Goal: Transaction & Acquisition: Purchase product/service

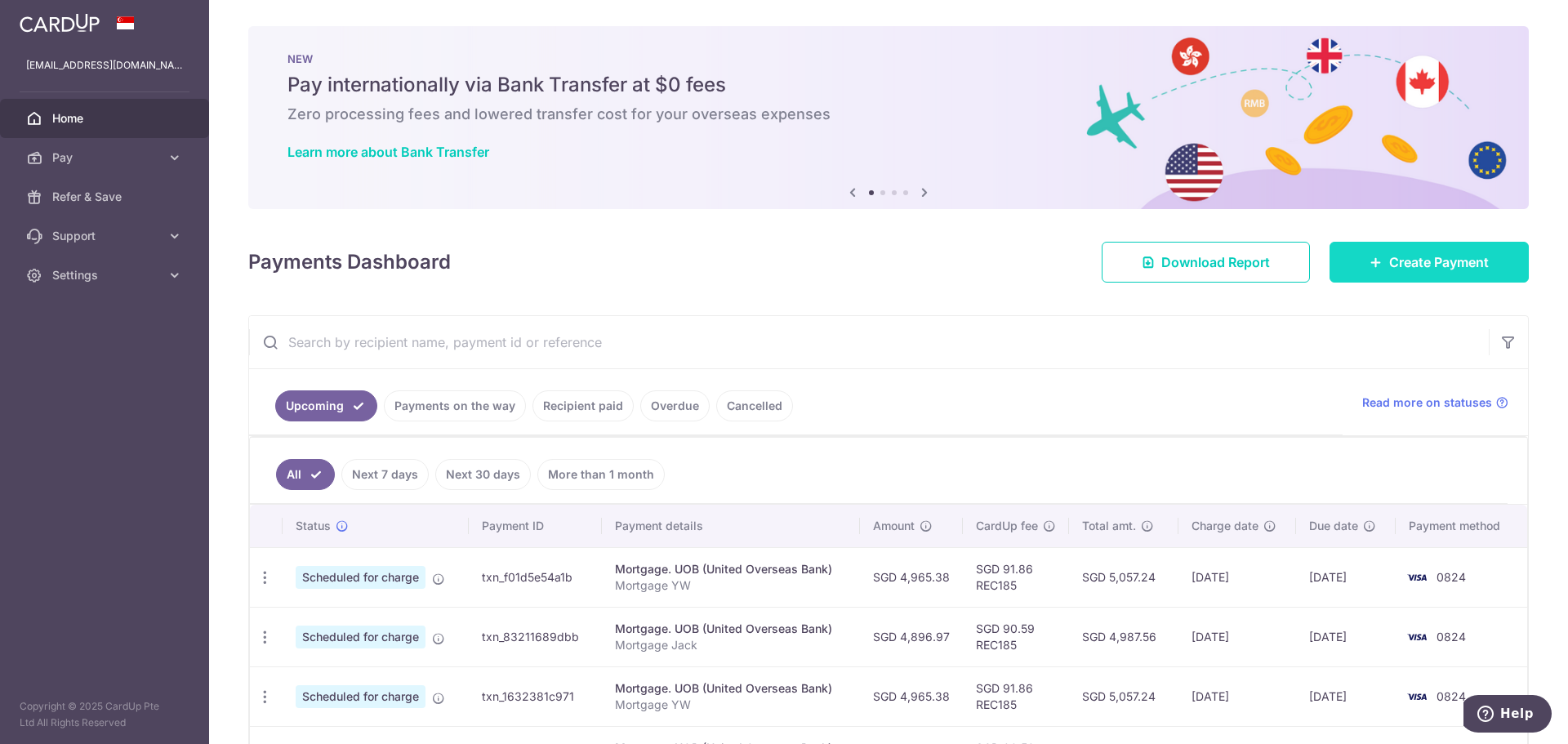
click at [1397, 264] on span "Create Payment" at bounding box center [1440, 262] width 100 height 19
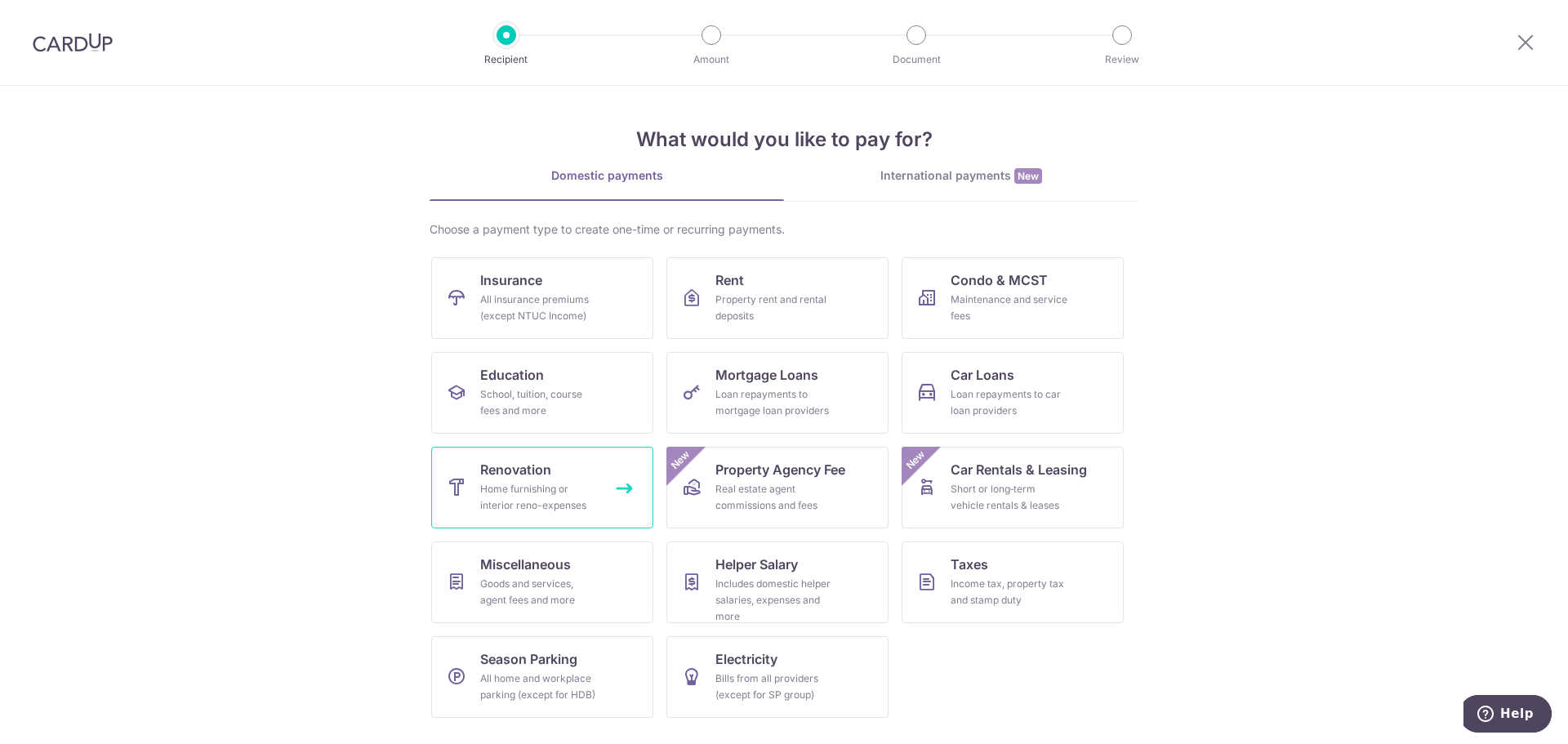
click at [563, 480] on link "Renovation Home furnishing or interior reno-expenses" at bounding box center [542, 487] width 222 height 81
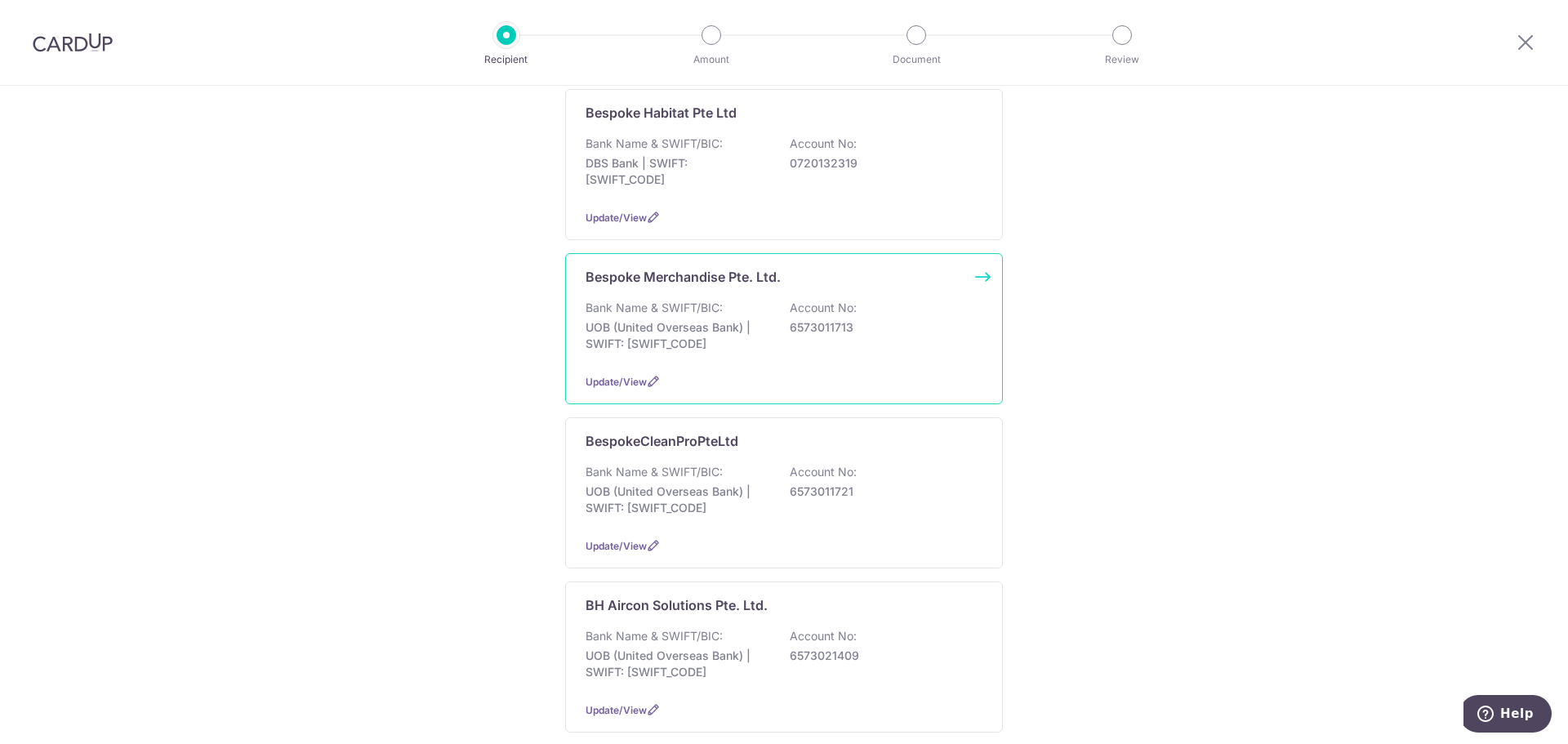
scroll to position [245, 0]
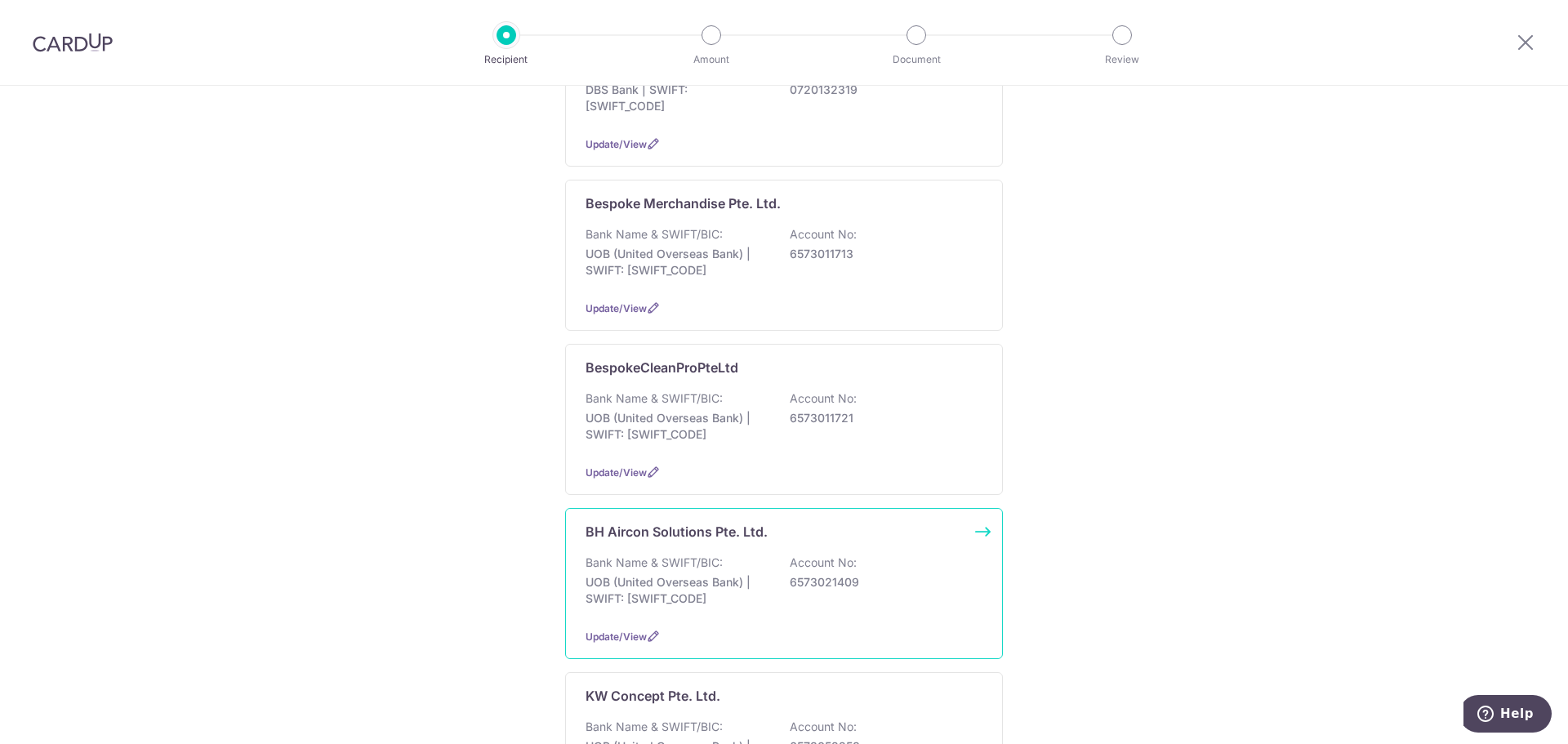
click at [767, 540] on div "BH Aircon Solutions Pte. Ltd." at bounding box center [774, 532] width 378 height 19
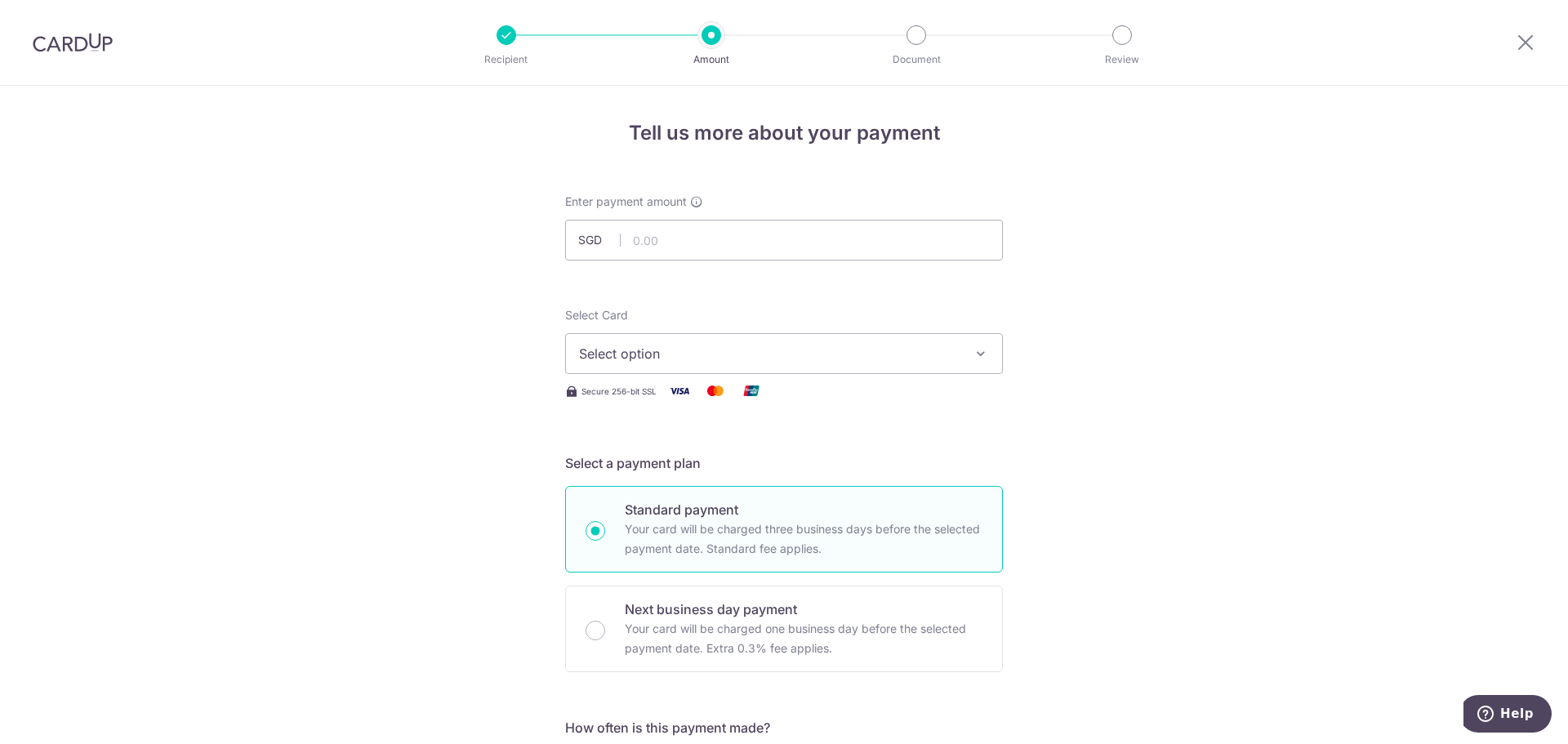
click at [881, 341] on button "Select option" at bounding box center [784, 354] width 438 height 41
click at [653, 395] on span "Add credit card" at bounding box center [798, 399] width 380 height 16
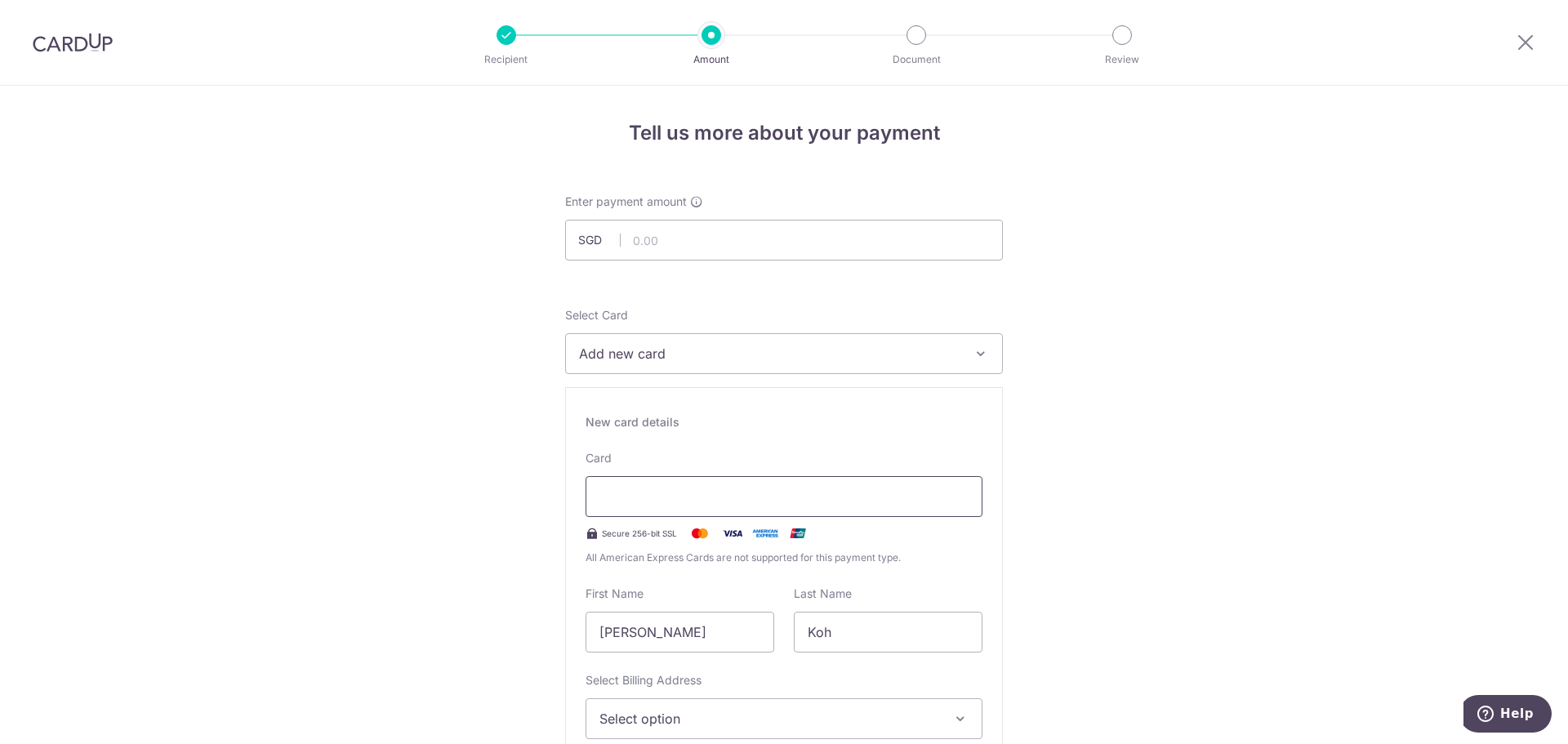
click at [649, 508] on div at bounding box center [784, 497] width 397 height 41
click at [682, 246] on input "text" at bounding box center [784, 240] width 438 height 41
type input "10,038.90"
click at [656, 357] on span "Add new card" at bounding box center [769, 354] width 380 height 19
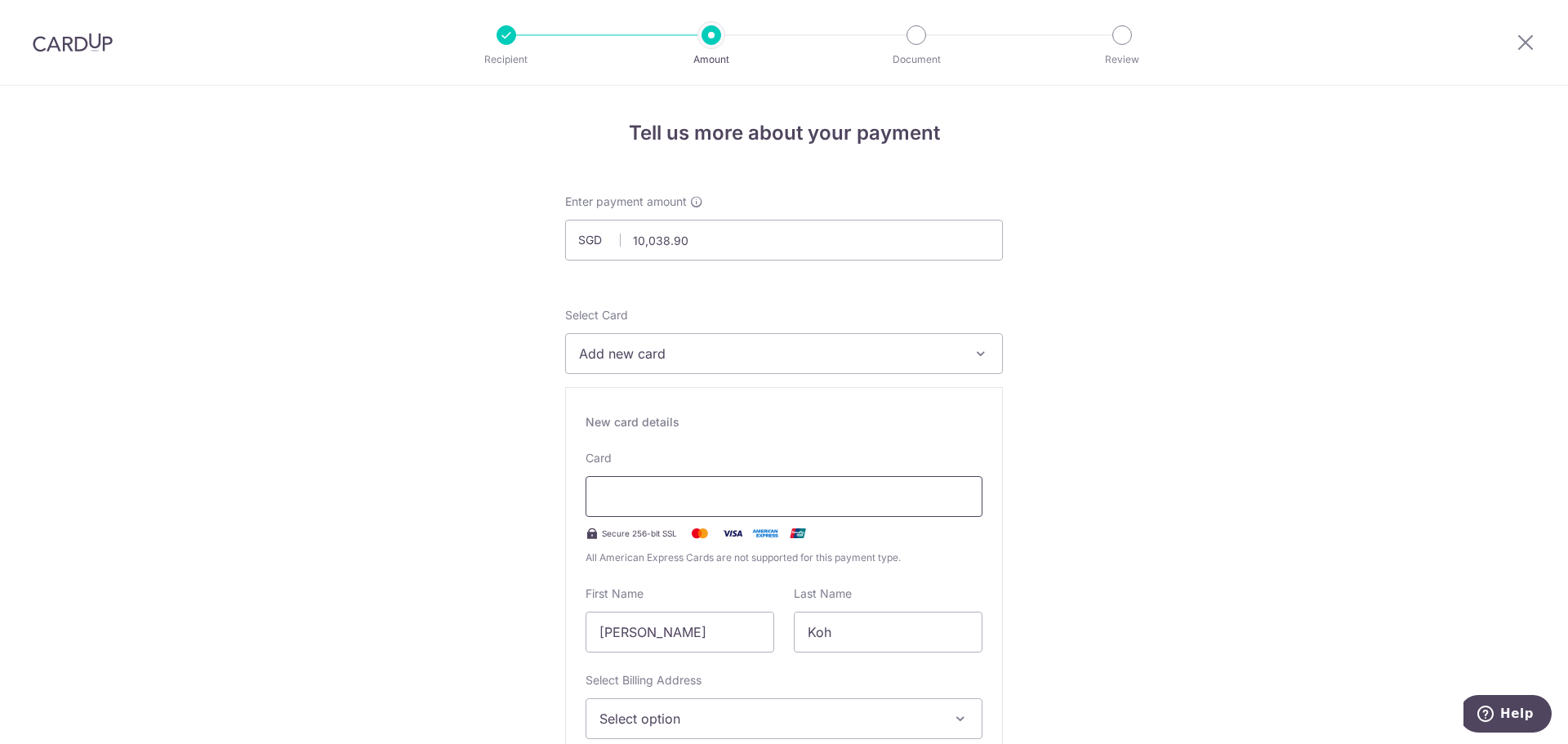
click at [727, 478] on div at bounding box center [784, 497] width 397 height 41
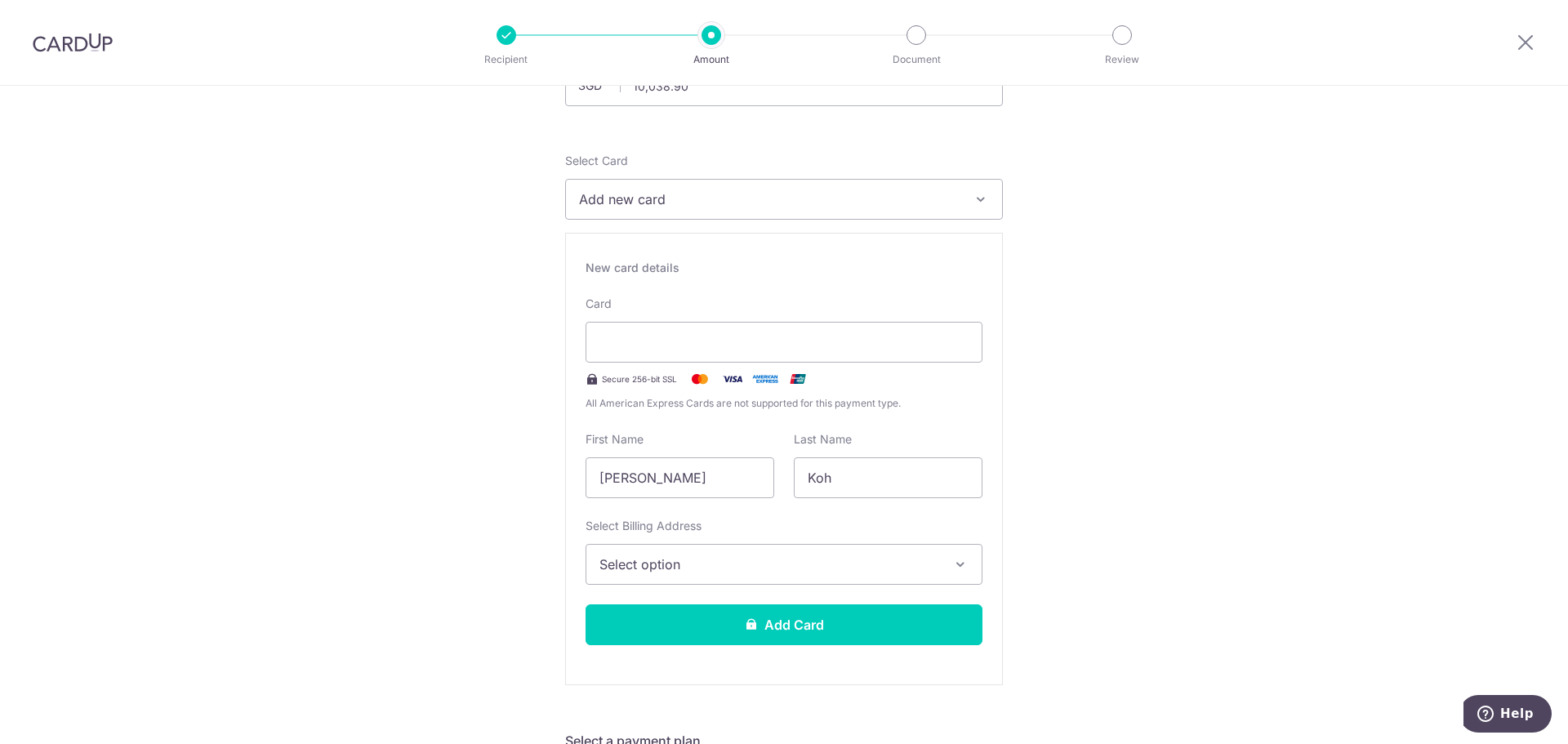
scroll to position [163, 0]
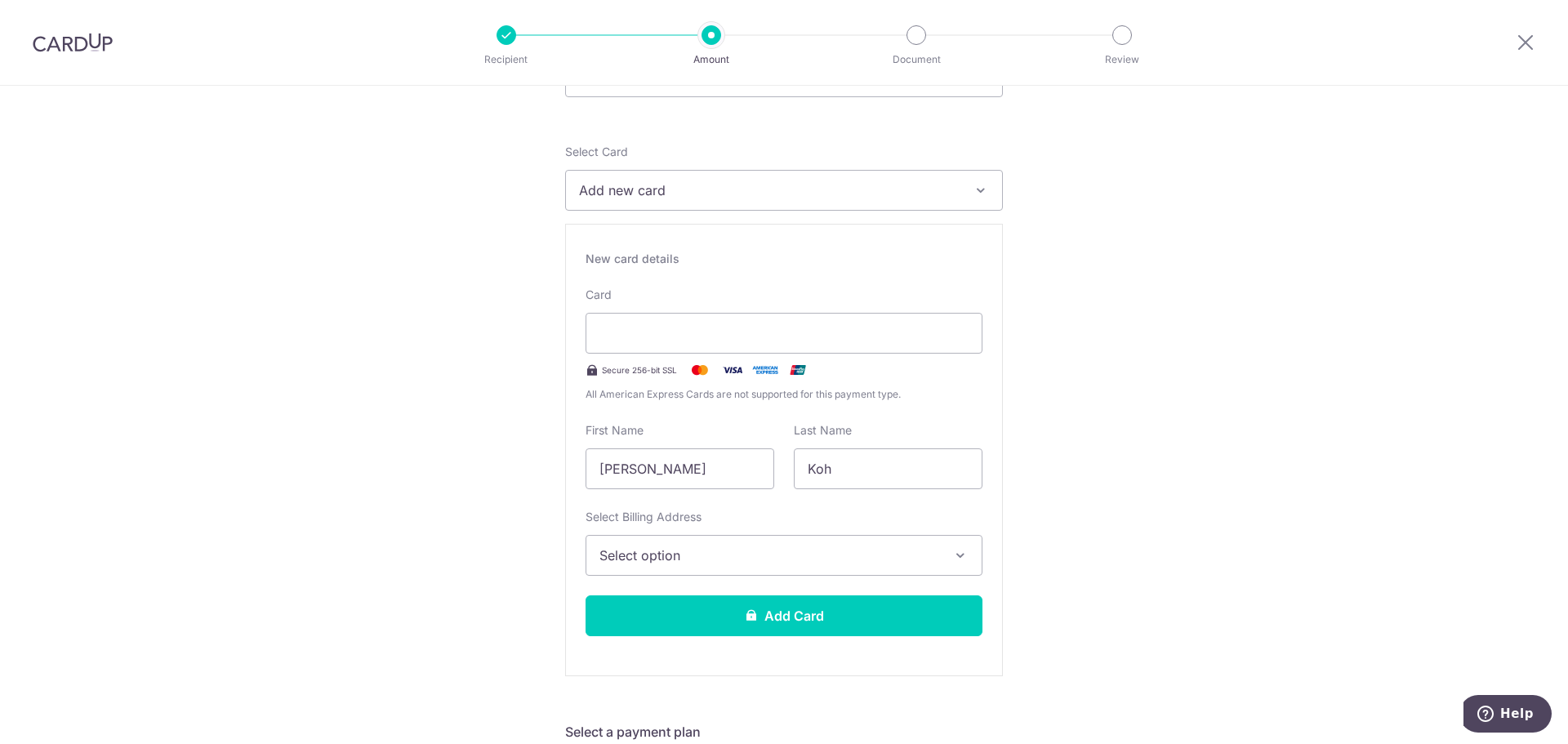
click at [777, 556] on span "Select option" at bounding box center [770, 555] width 340 height 19
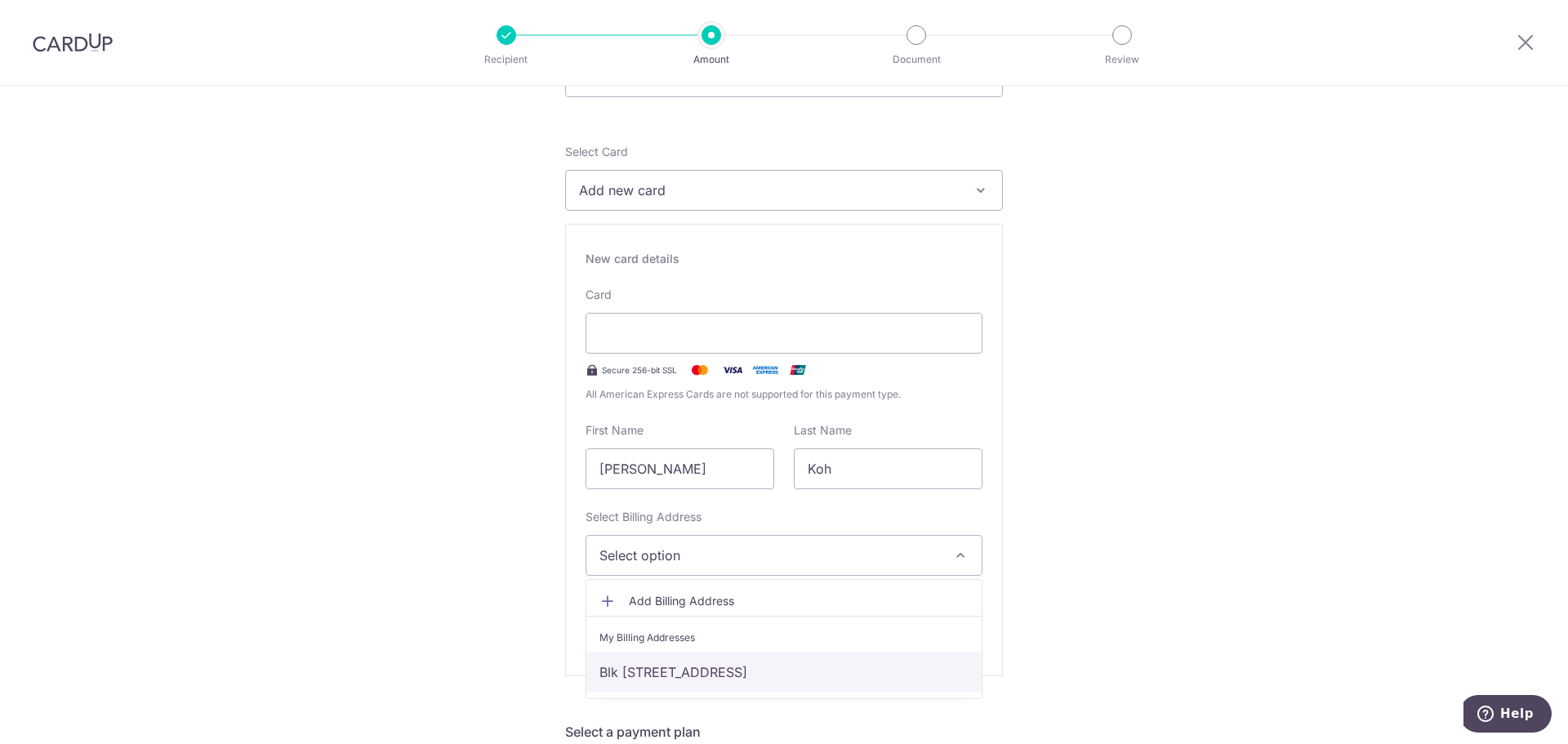
click at [770, 676] on link "Blk 88 #06-17, Punggol Central, Singapore, Singapore-828721" at bounding box center [784, 672] width 395 height 39
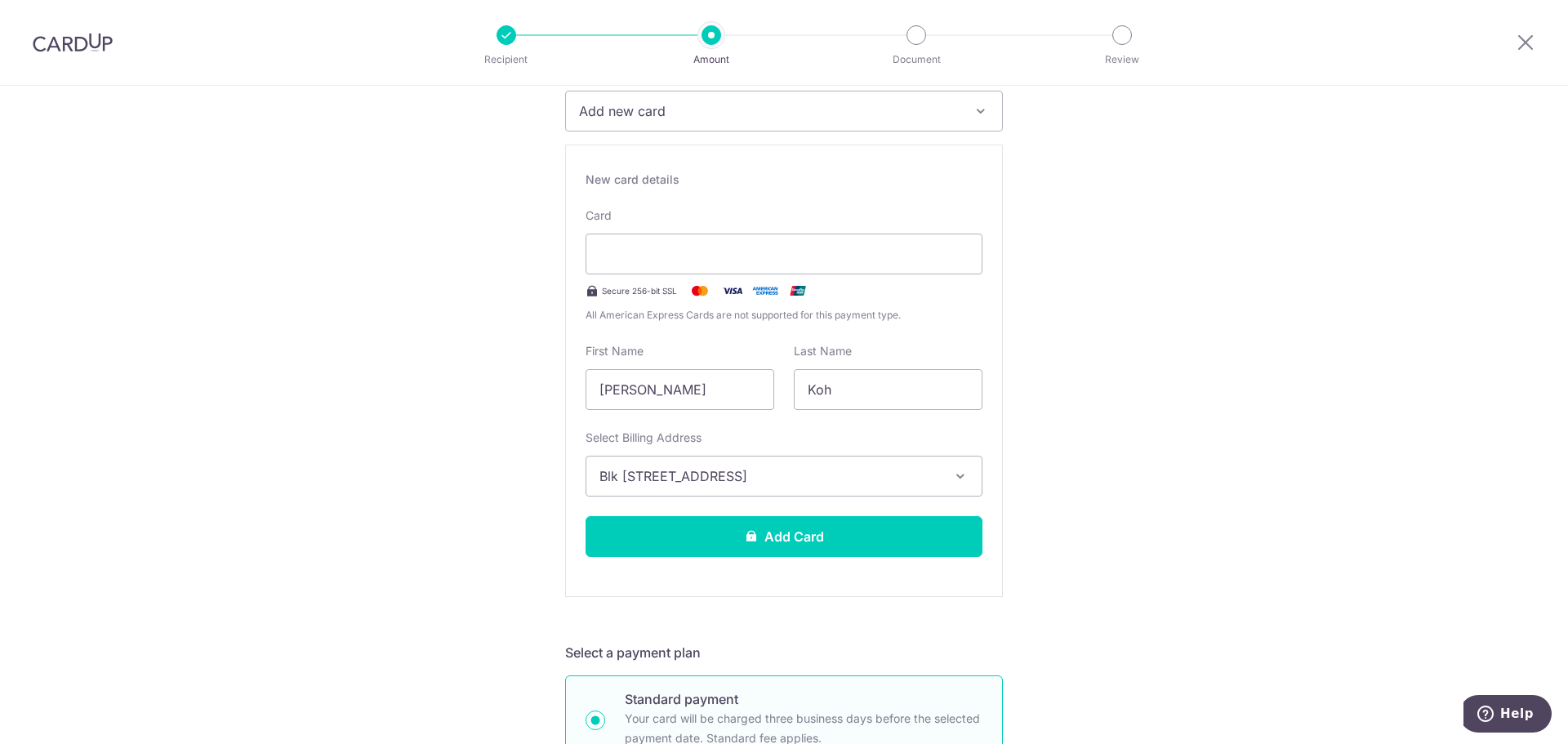
scroll to position [245, 0]
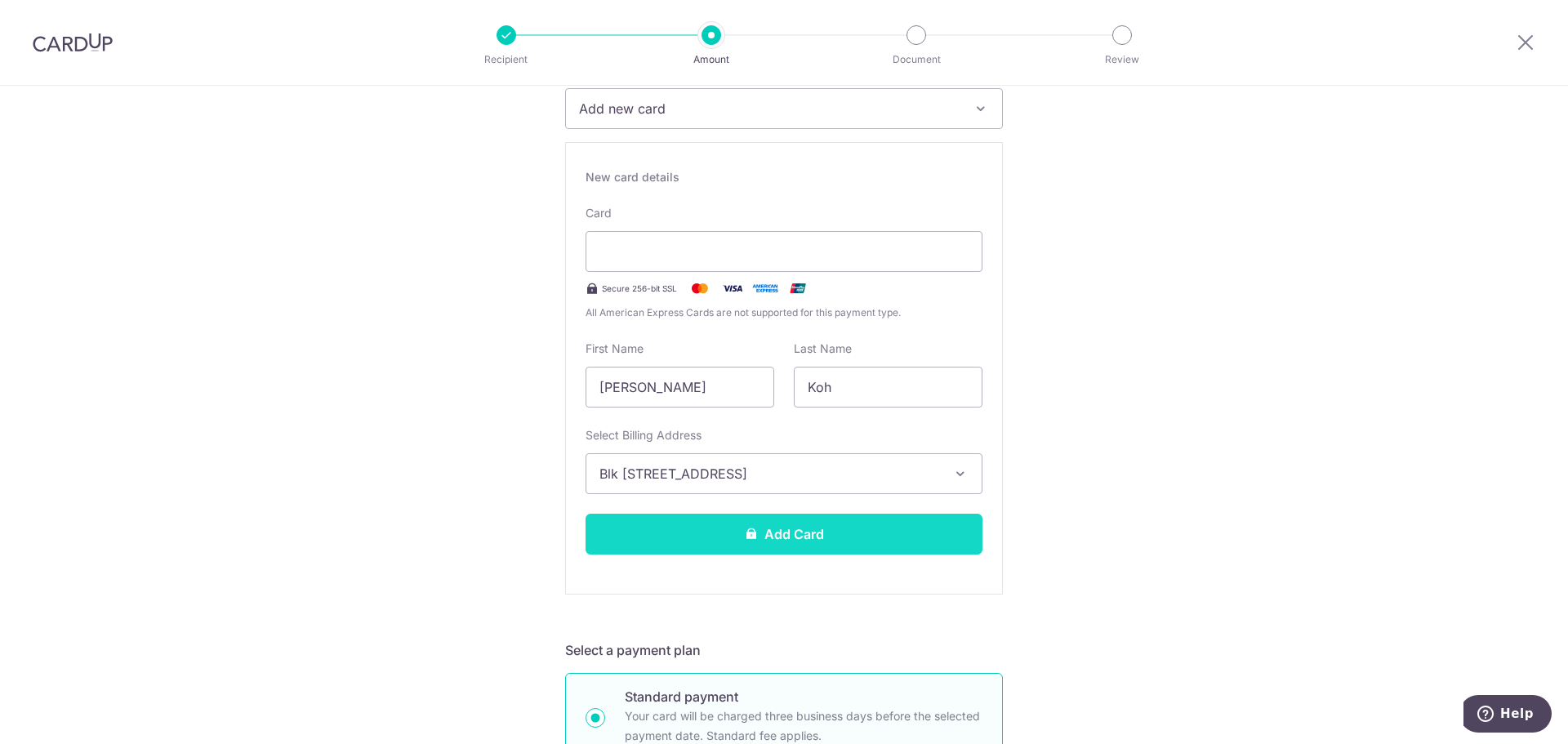
click at [876, 535] on button "Add Card" at bounding box center [784, 534] width 397 height 41
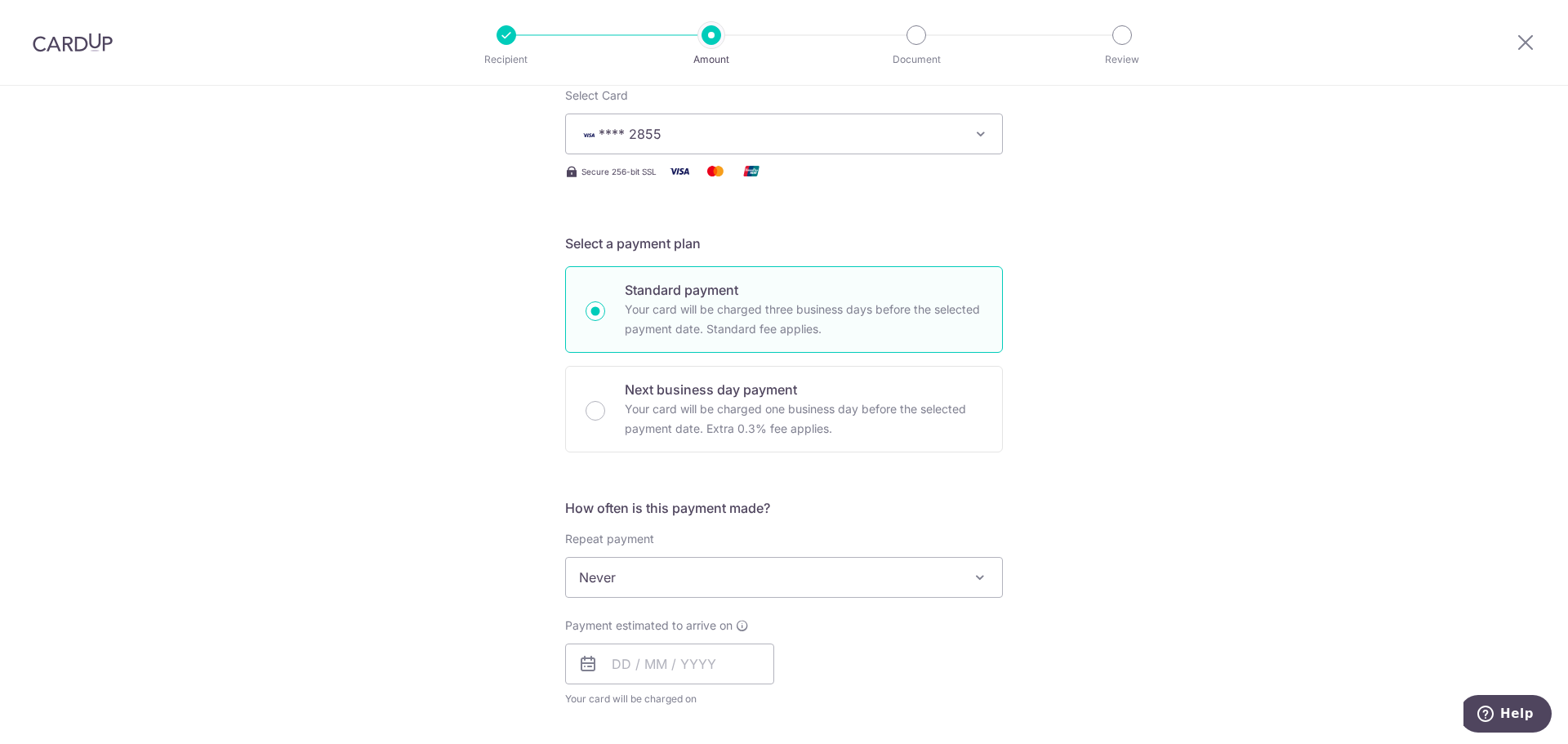
scroll to position [245, 0]
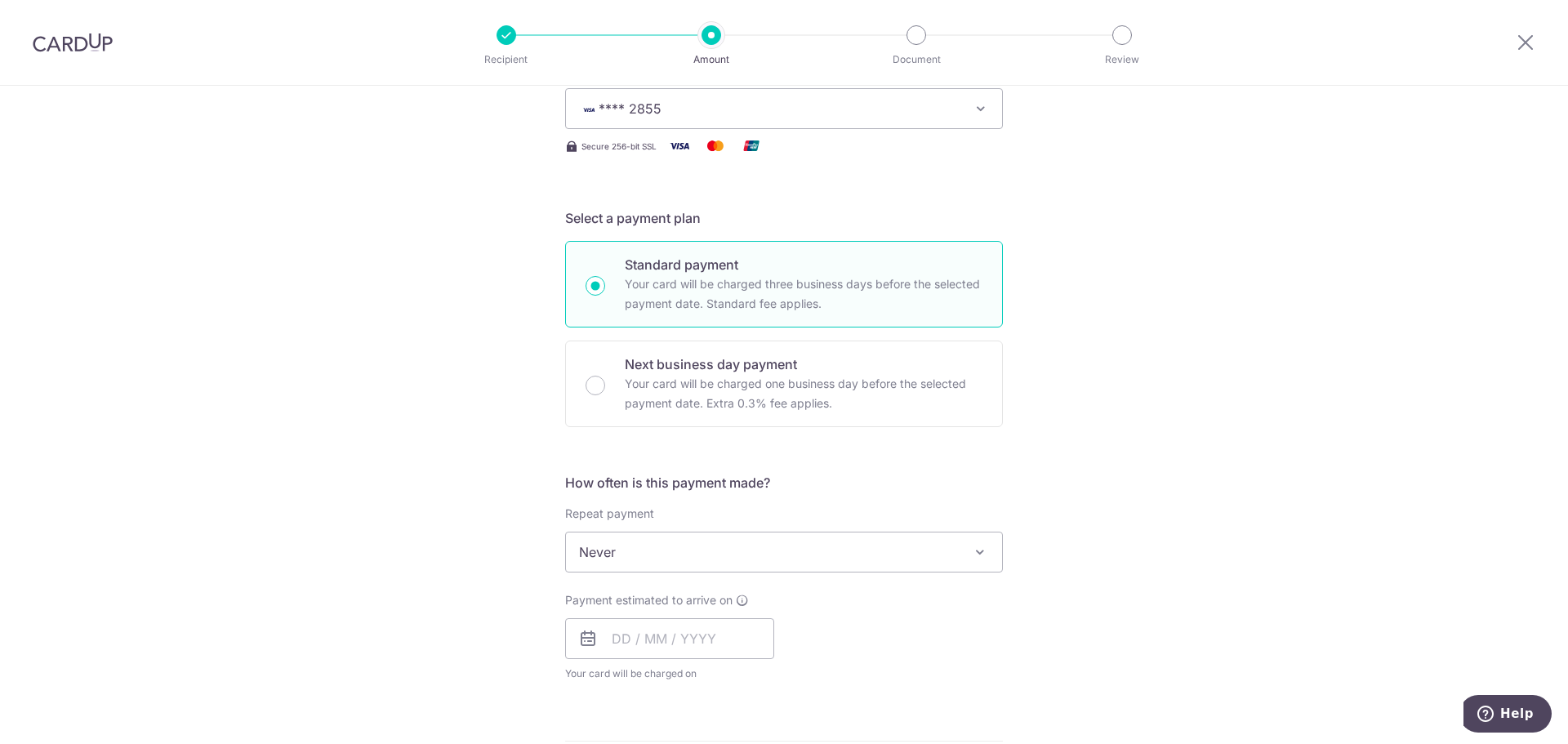
click at [661, 550] on span "Never" at bounding box center [784, 552] width 436 height 39
click at [409, 466] on div "Tell us more about your payment Enter payment amount SGD 10,038.90 10038.90 Car…" at bounding box center [784, 635] width 1568 height 1588
click at [665, 654] on input "text" at bounding box center [670, 639] width 209 height 41
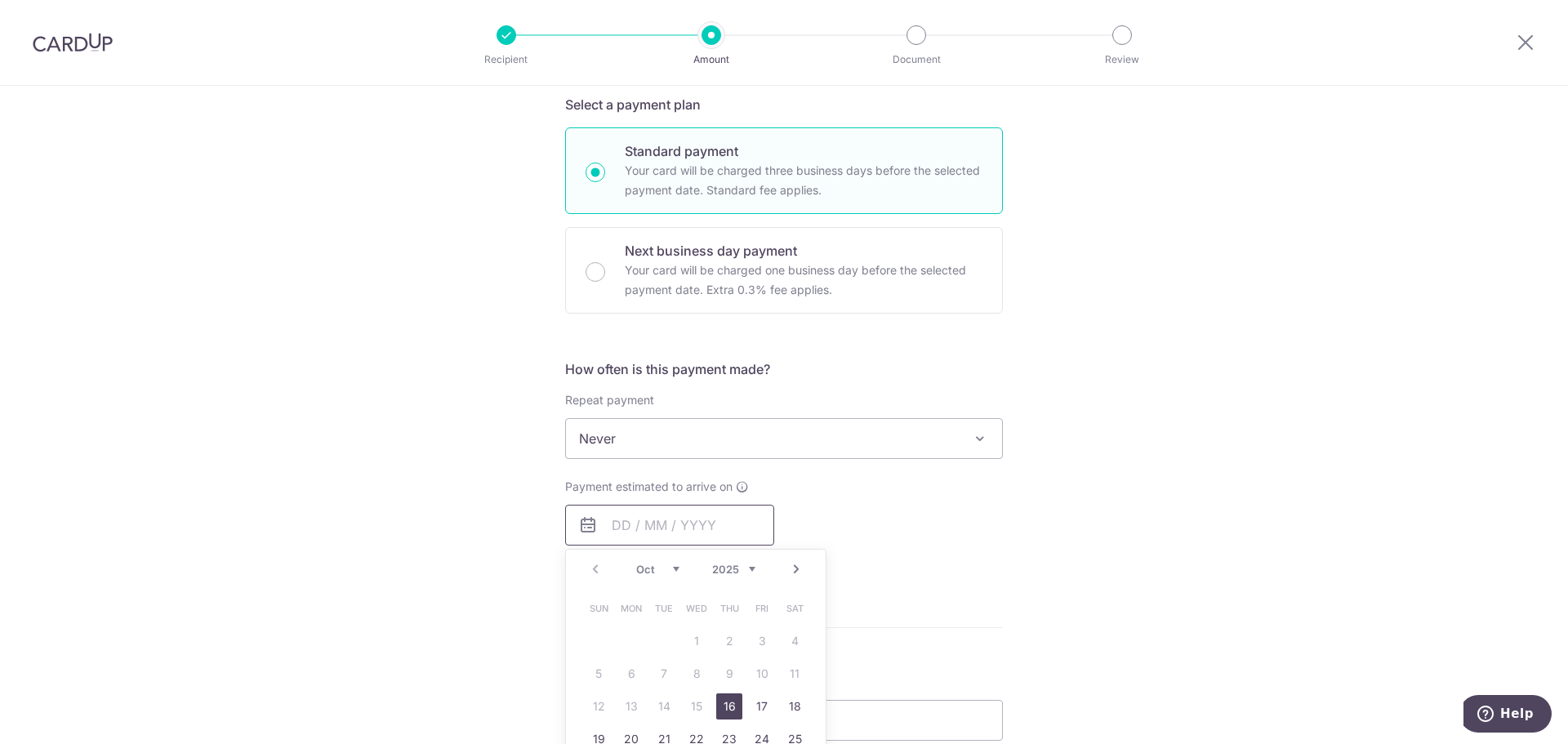
scroll to position [490, 0]
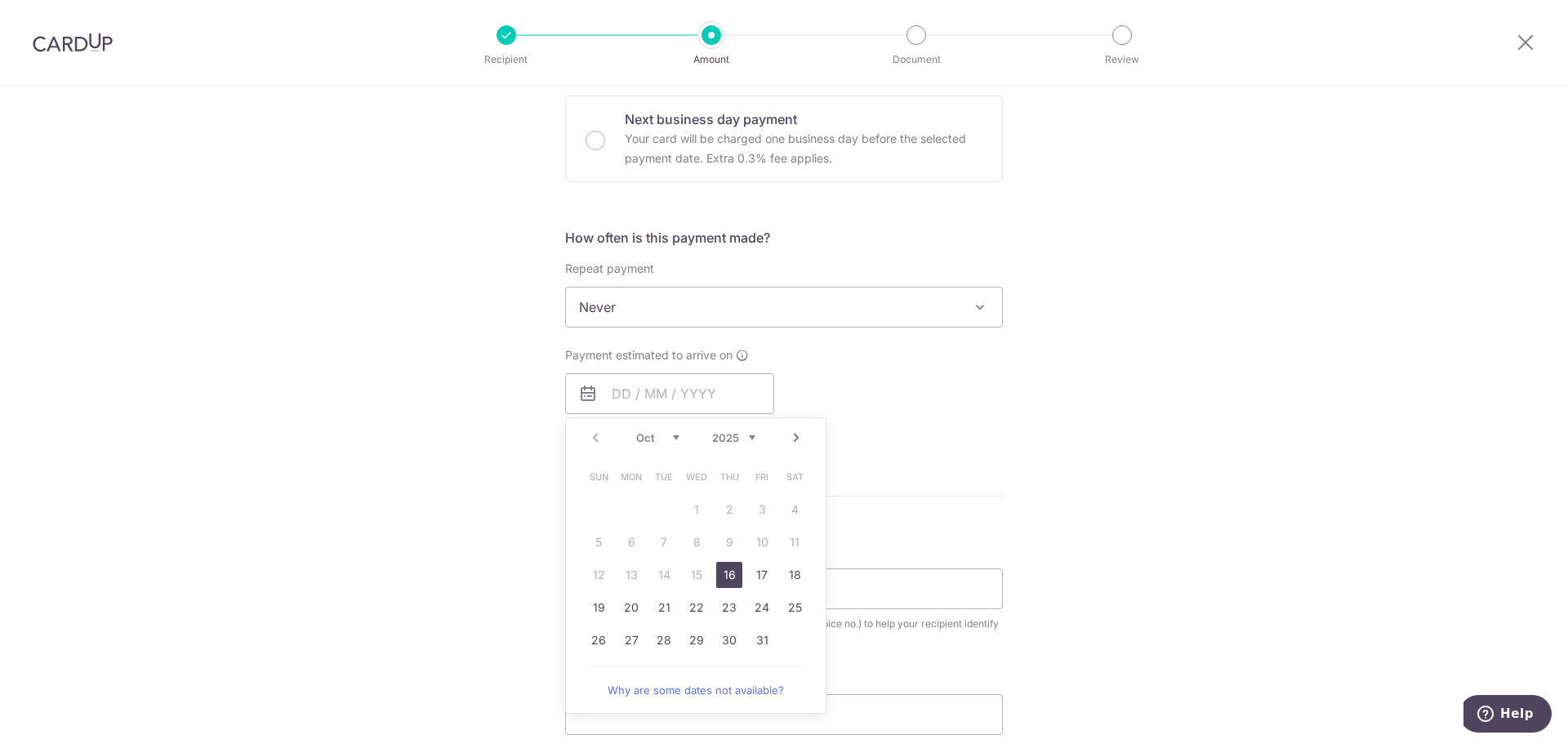
click at [729, 577] on link "16" at bounding box center [728, 574] width 26 height 26
type input "16/10/2025"
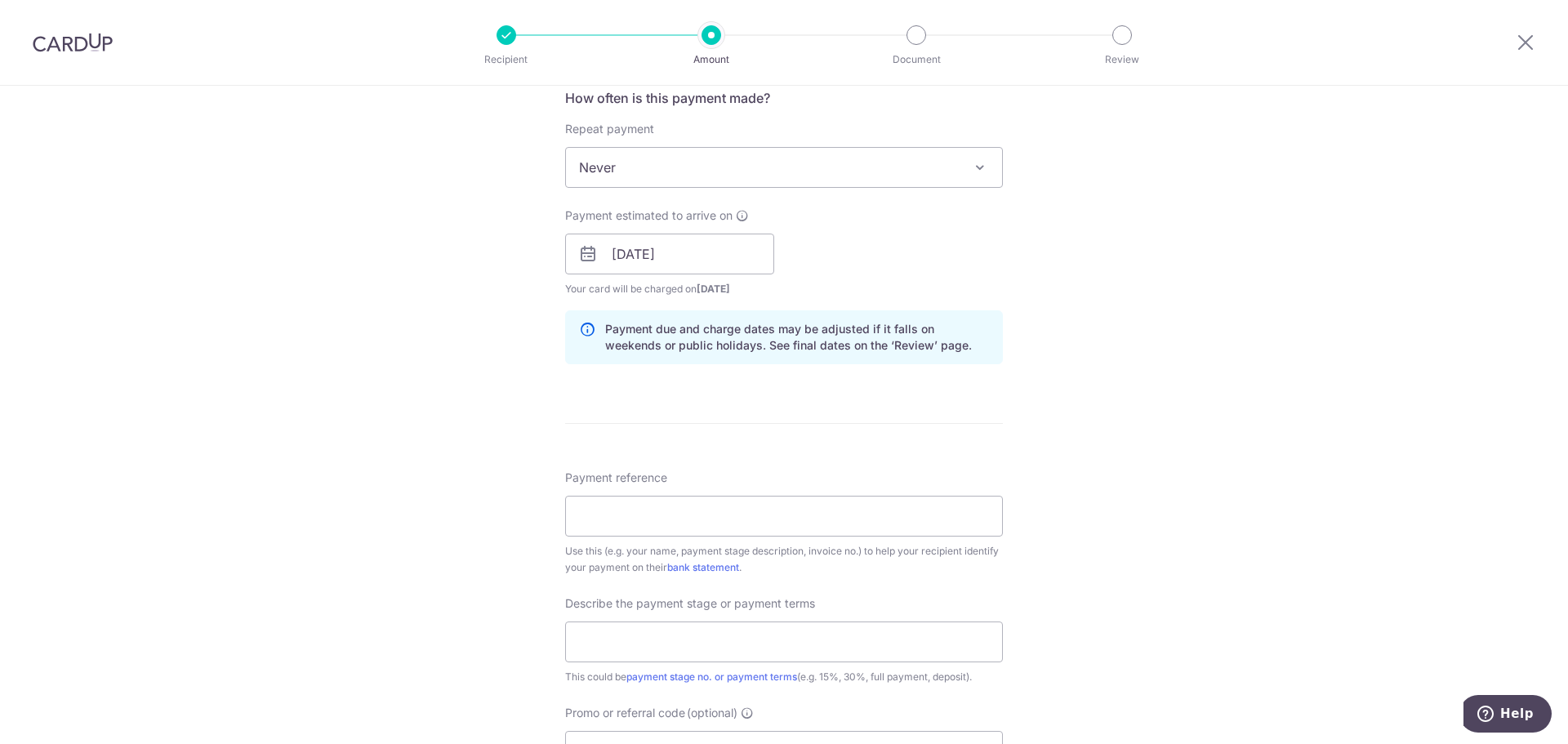
scroll to position [735, 0]
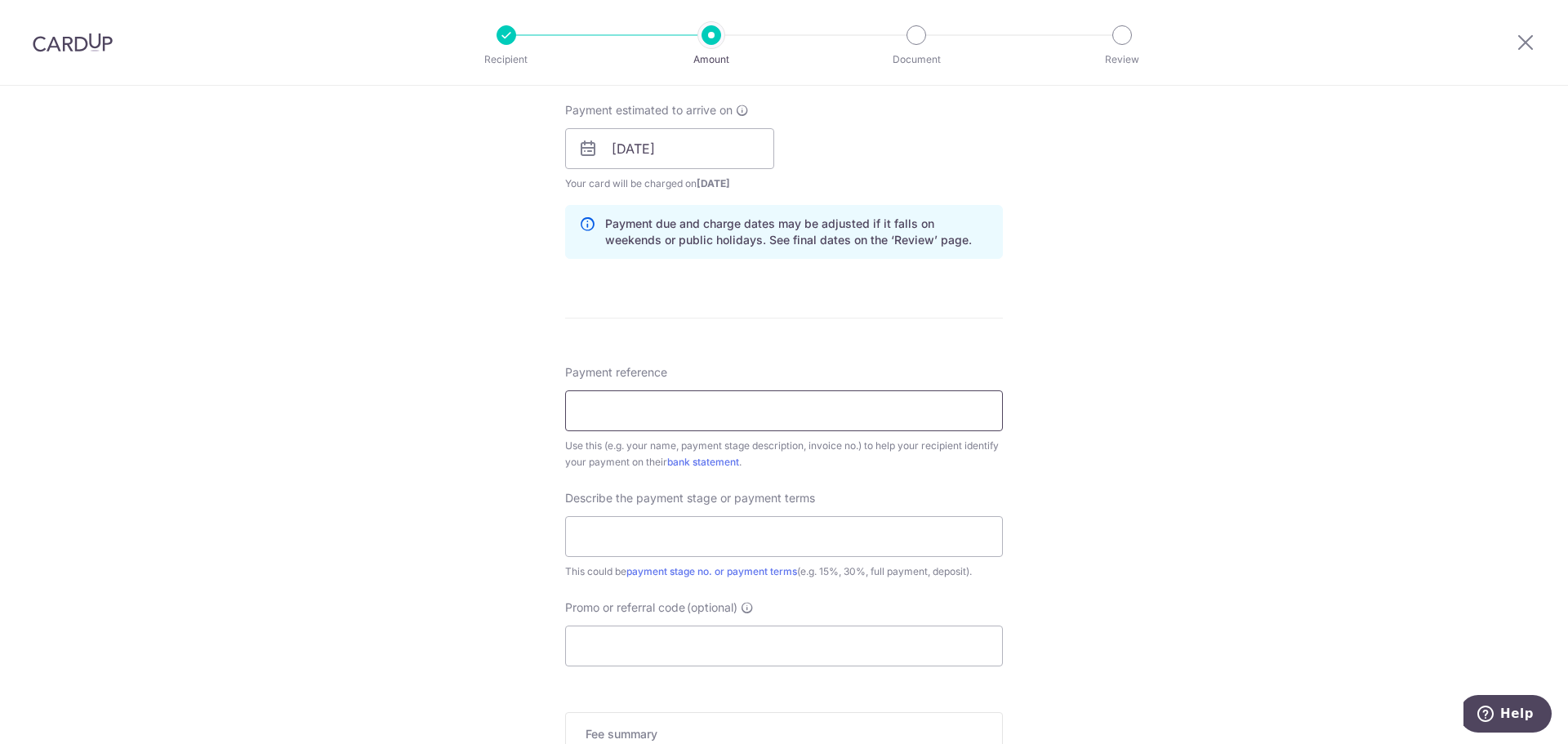
click at [714, 401] on input "Payment reference" at bounding box center [784, 410] width 438 height 41
click at [659, 641] on input "Promo or referral code (optional)" at bounding box center [784, 646] width 438 height 41
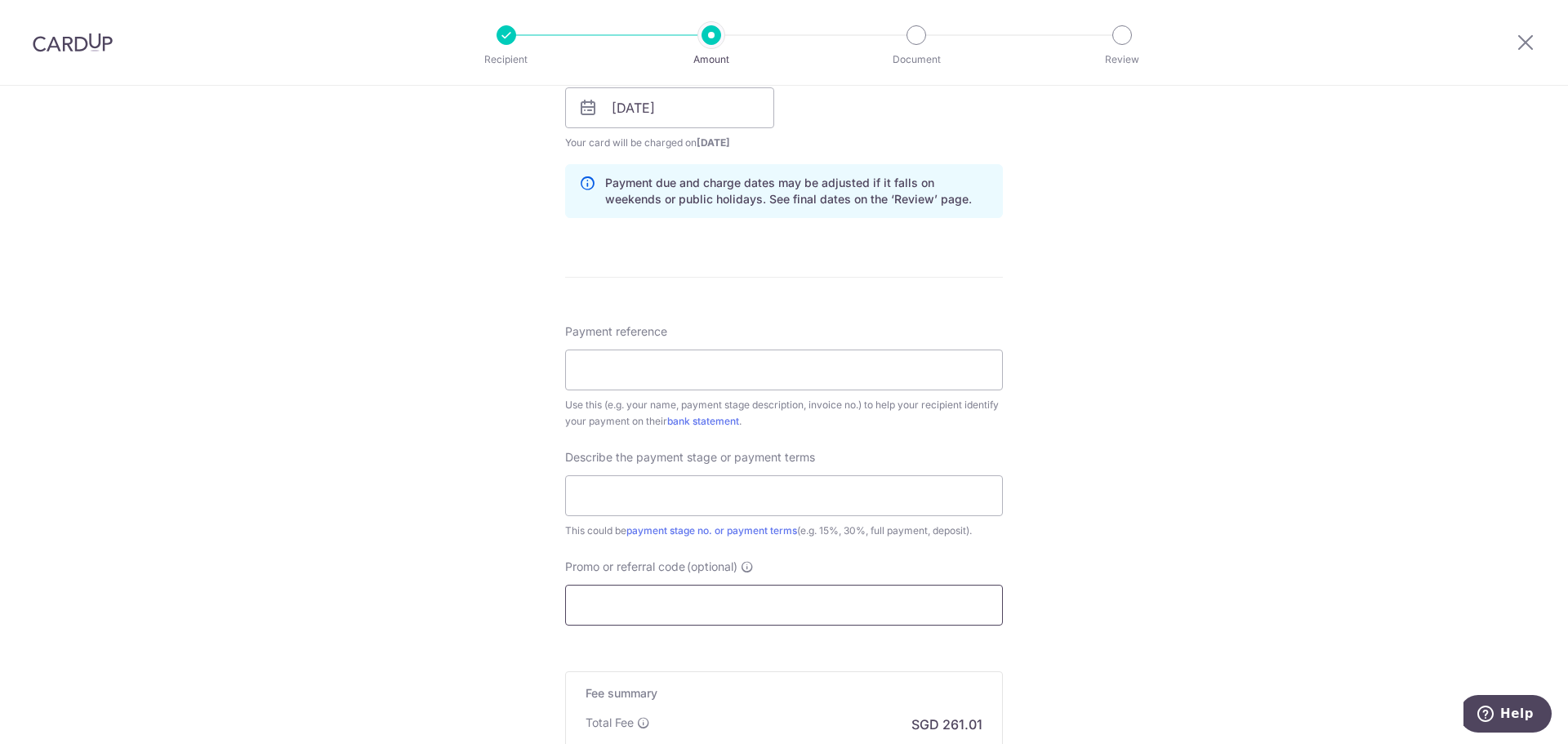
scroll to position [981, 0]
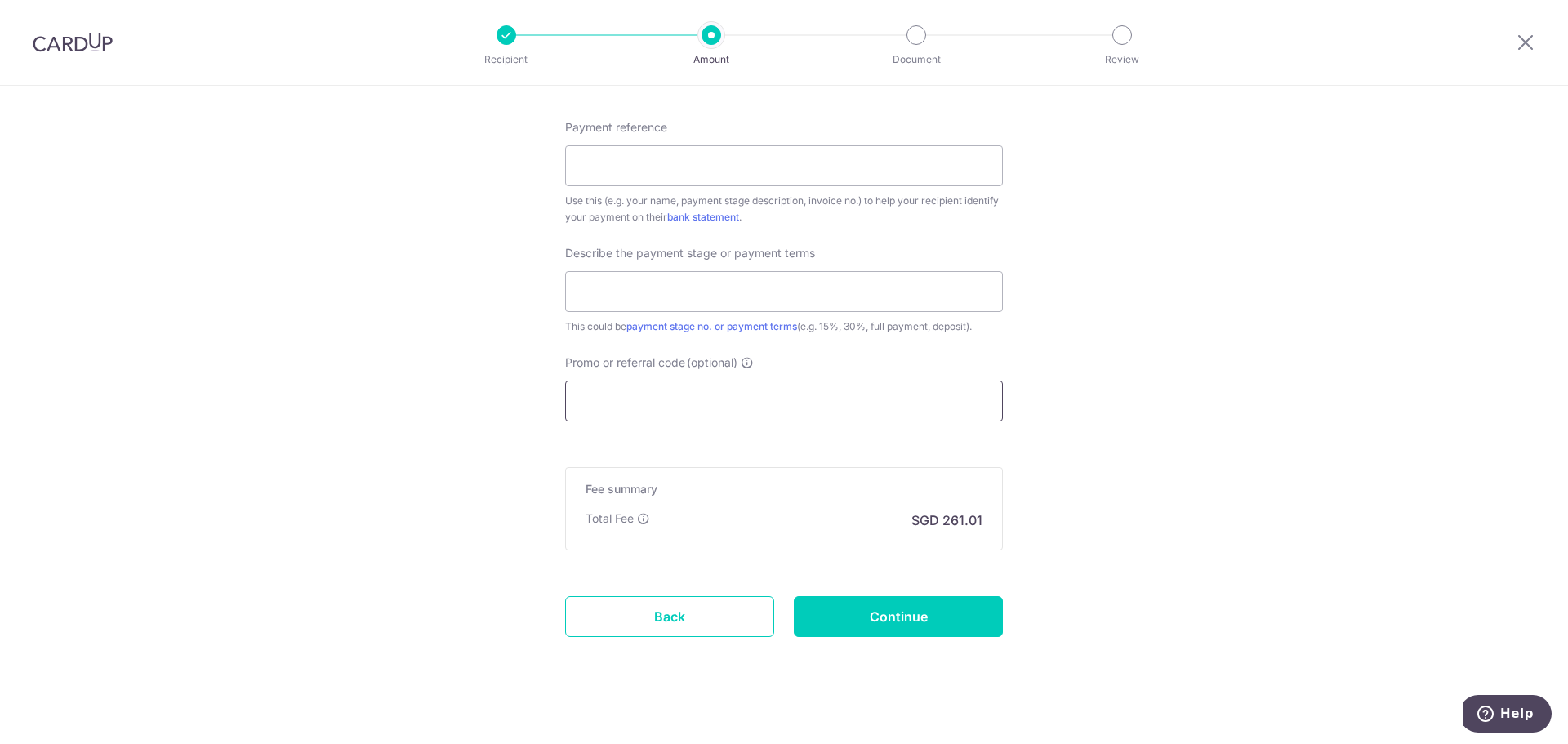
paste input "RENO25ONE"
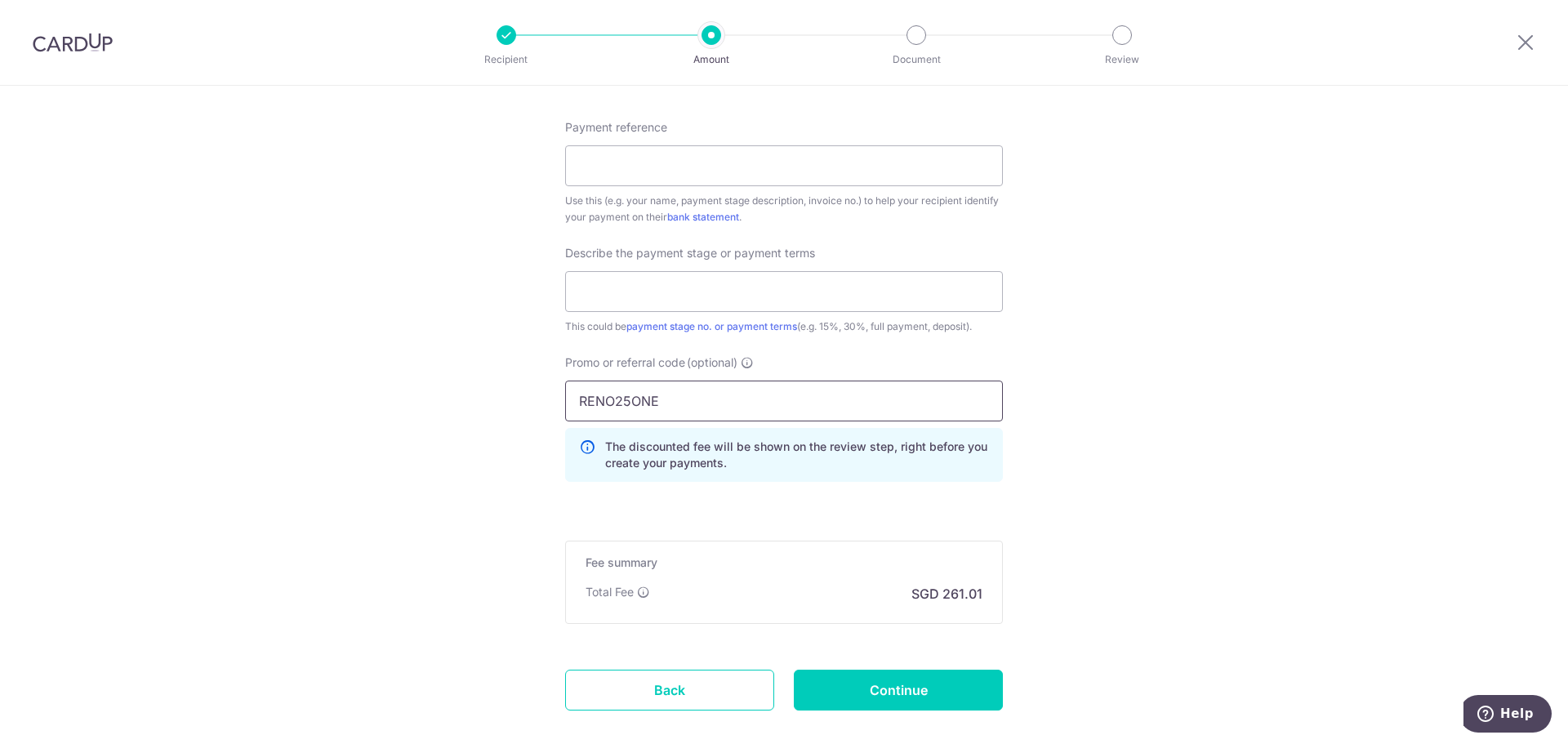
type input "RENO25ONE"
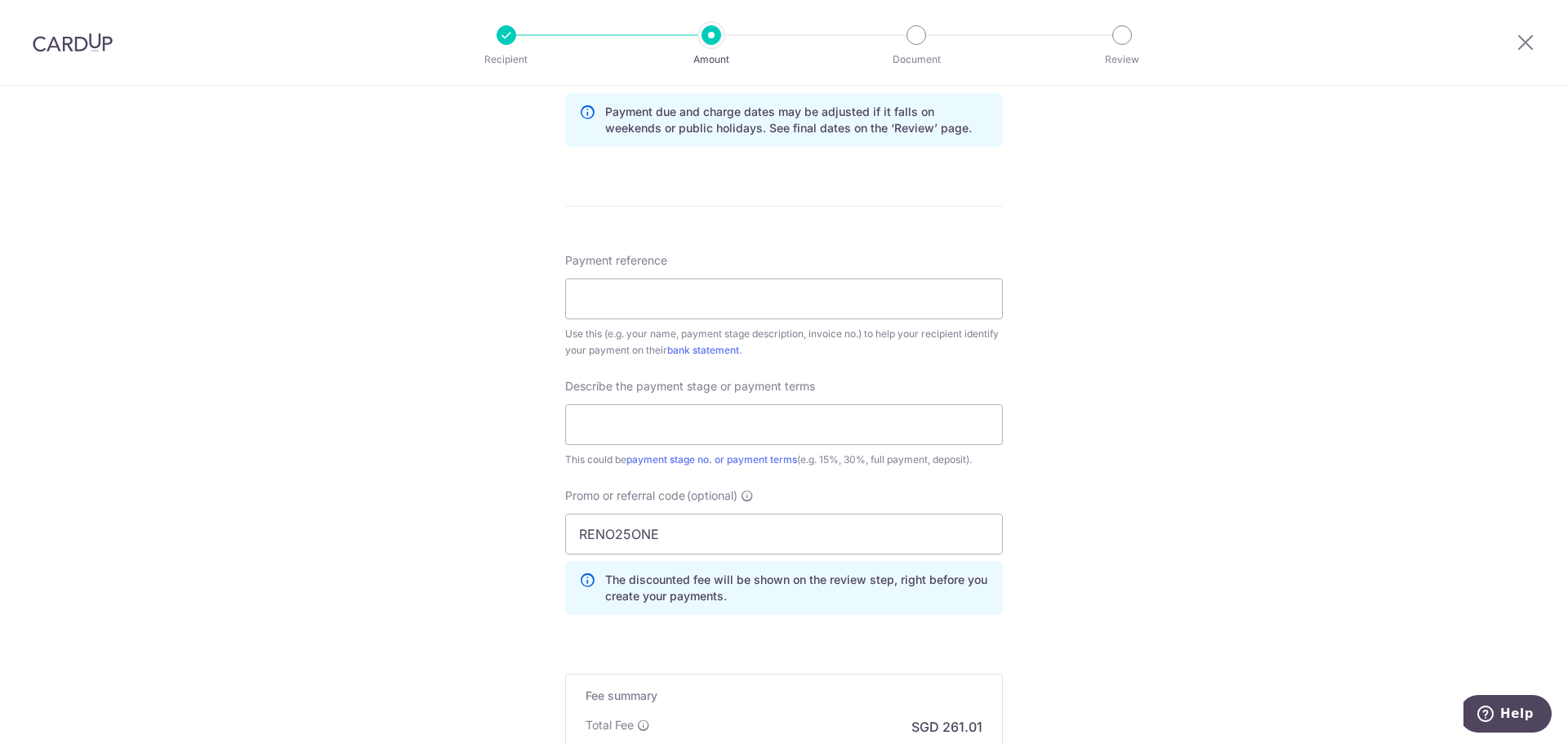
scroll to position [817, 0]
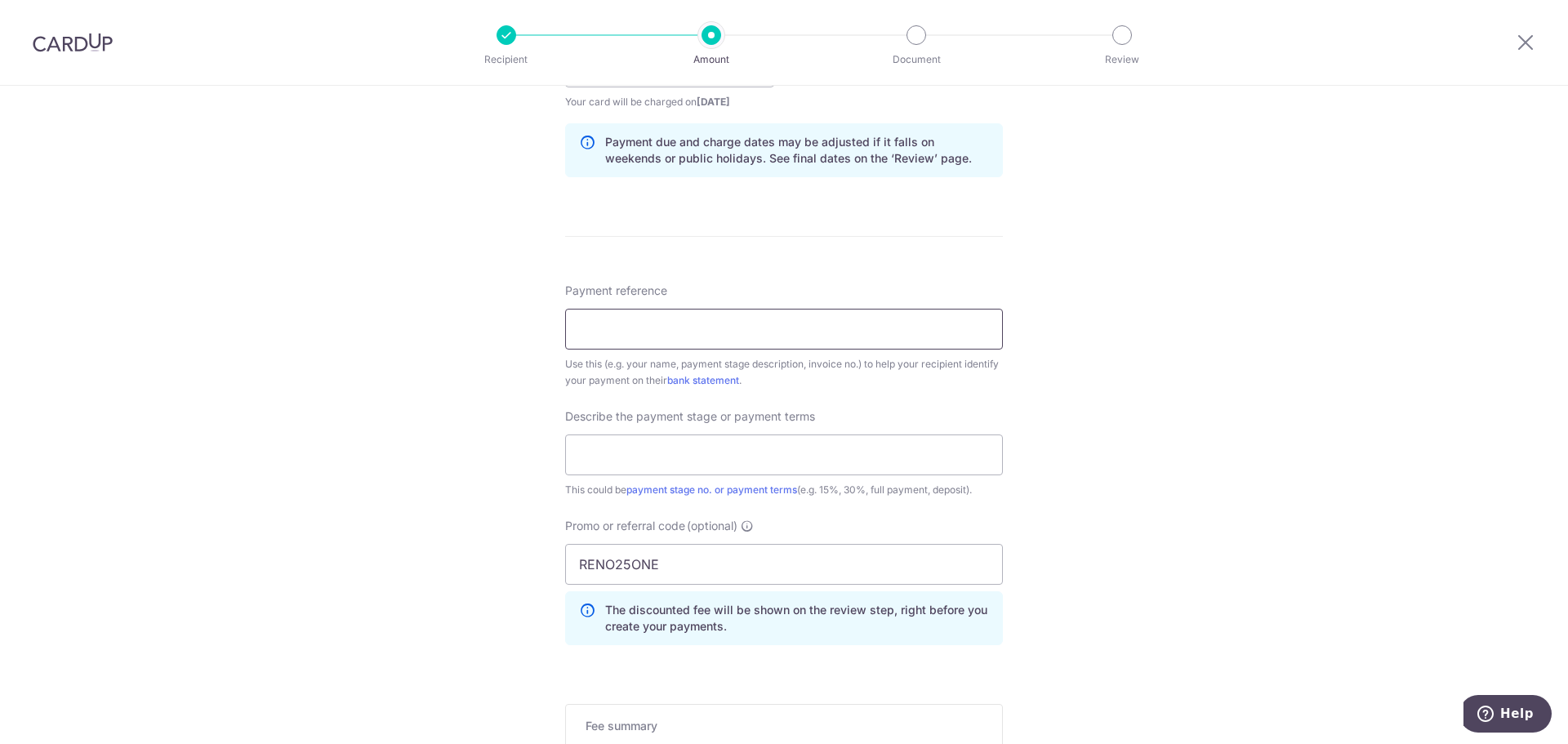
click at [655, 331] on input "Payment reference" at bounding box center [784, 329] width 438 height 41
click at [597, 331] on input "Payment reference" at bounding box center [784, 329] width 438 height 41
paste input "BHA-9002"
type input "BHA-9002"
click at [715, 451] on input "text" at bounding box center [784, 454] width 438 height 41
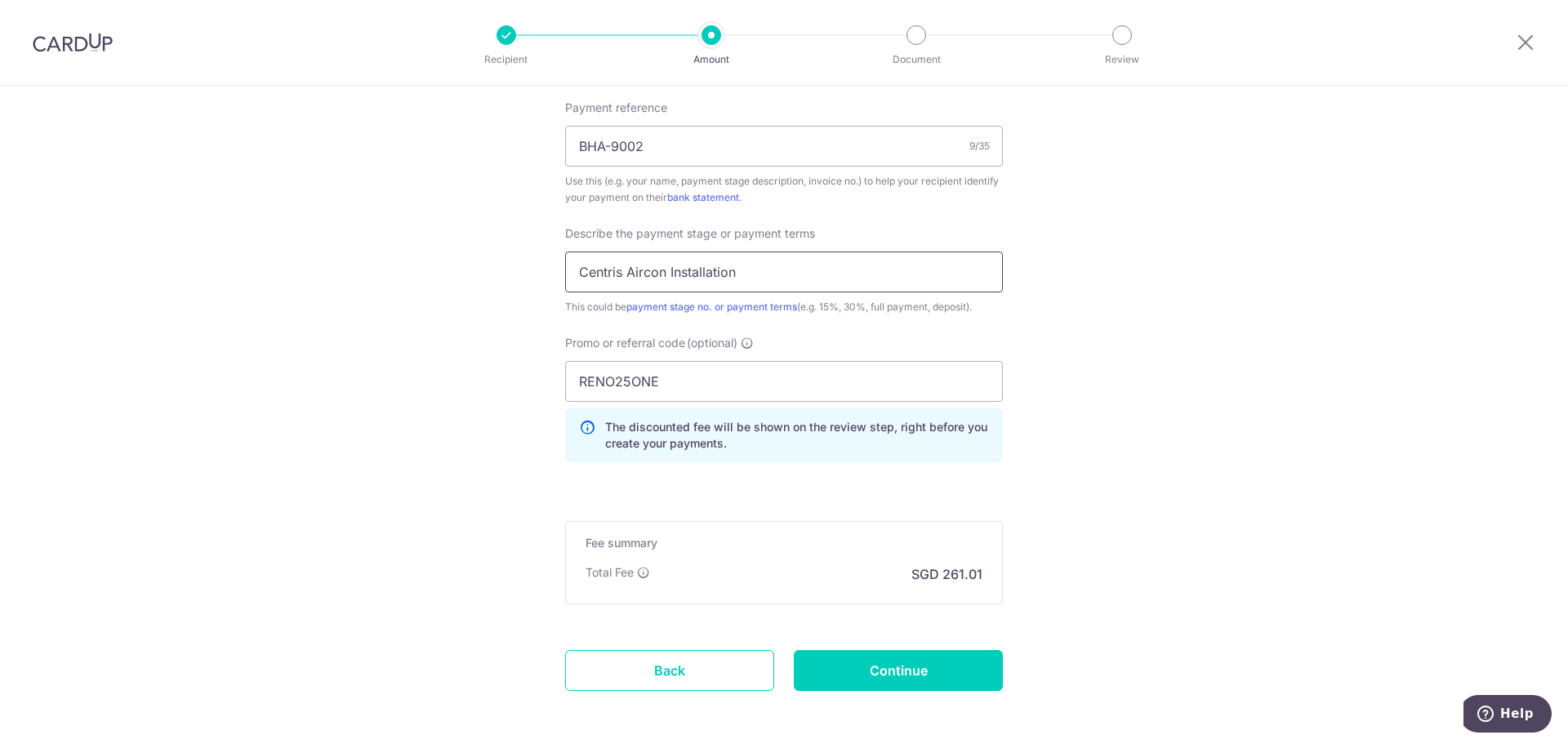
scroll to position [1062, 0]
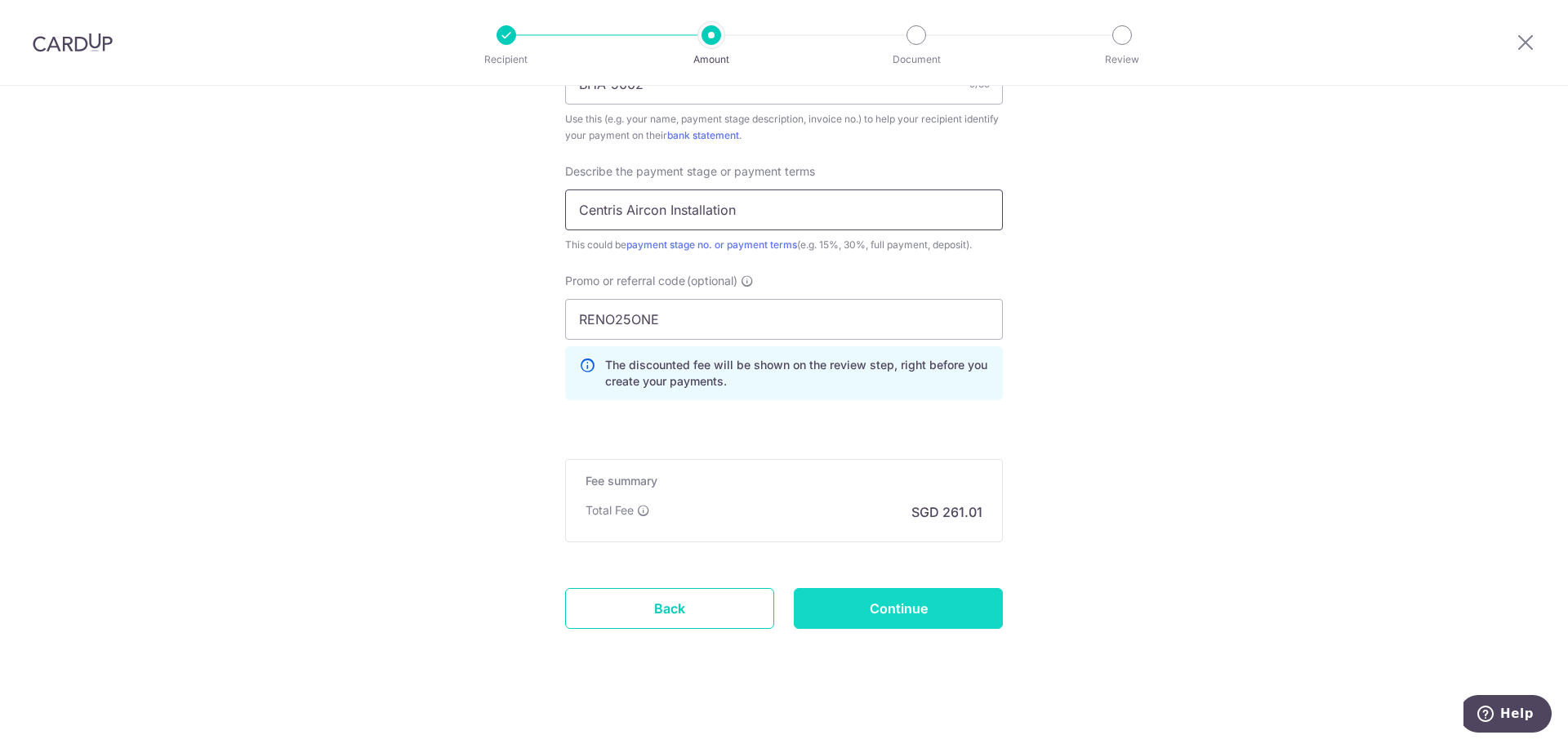
type input "Centris Aircon Installation"
click at [906, 611] on input "Continue" at bounding box center [898, 609] width 209 height 41
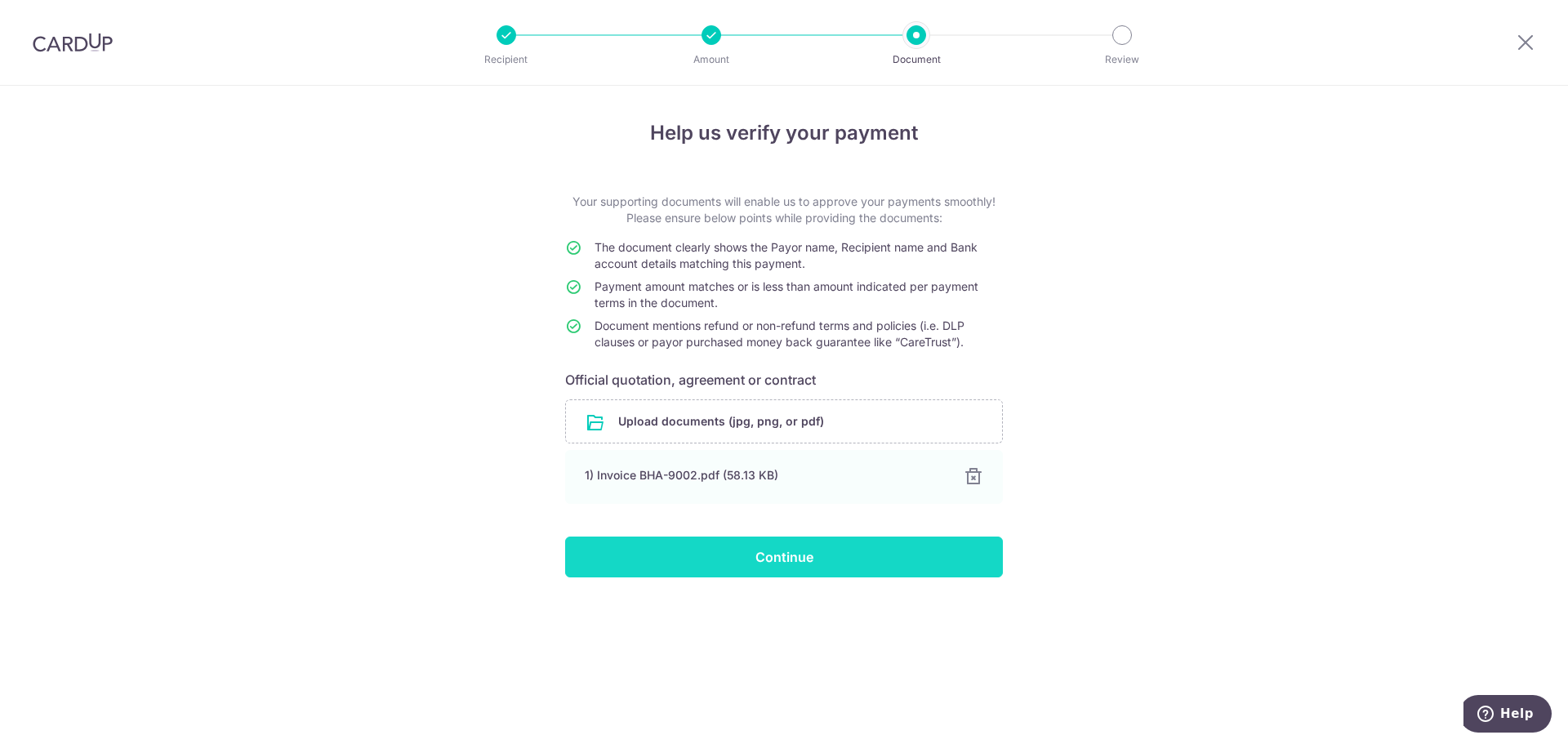
click at [873, 560] on input "Continue" at bounding box center [784, 557] width 438 height 41
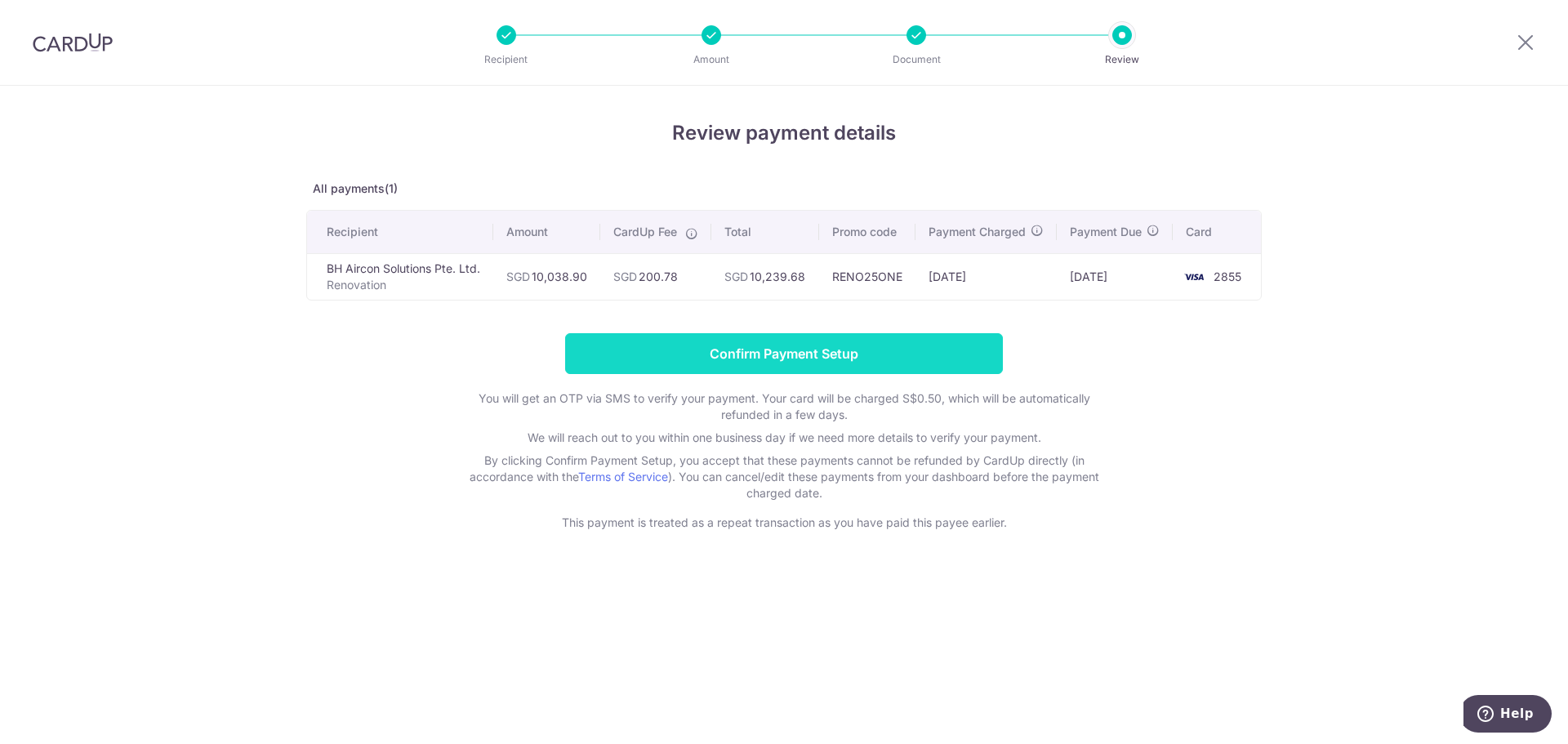
click at [796, 374] on input "Confirm Payment Setup" at bounding box center [784, 354] width 438 height 41
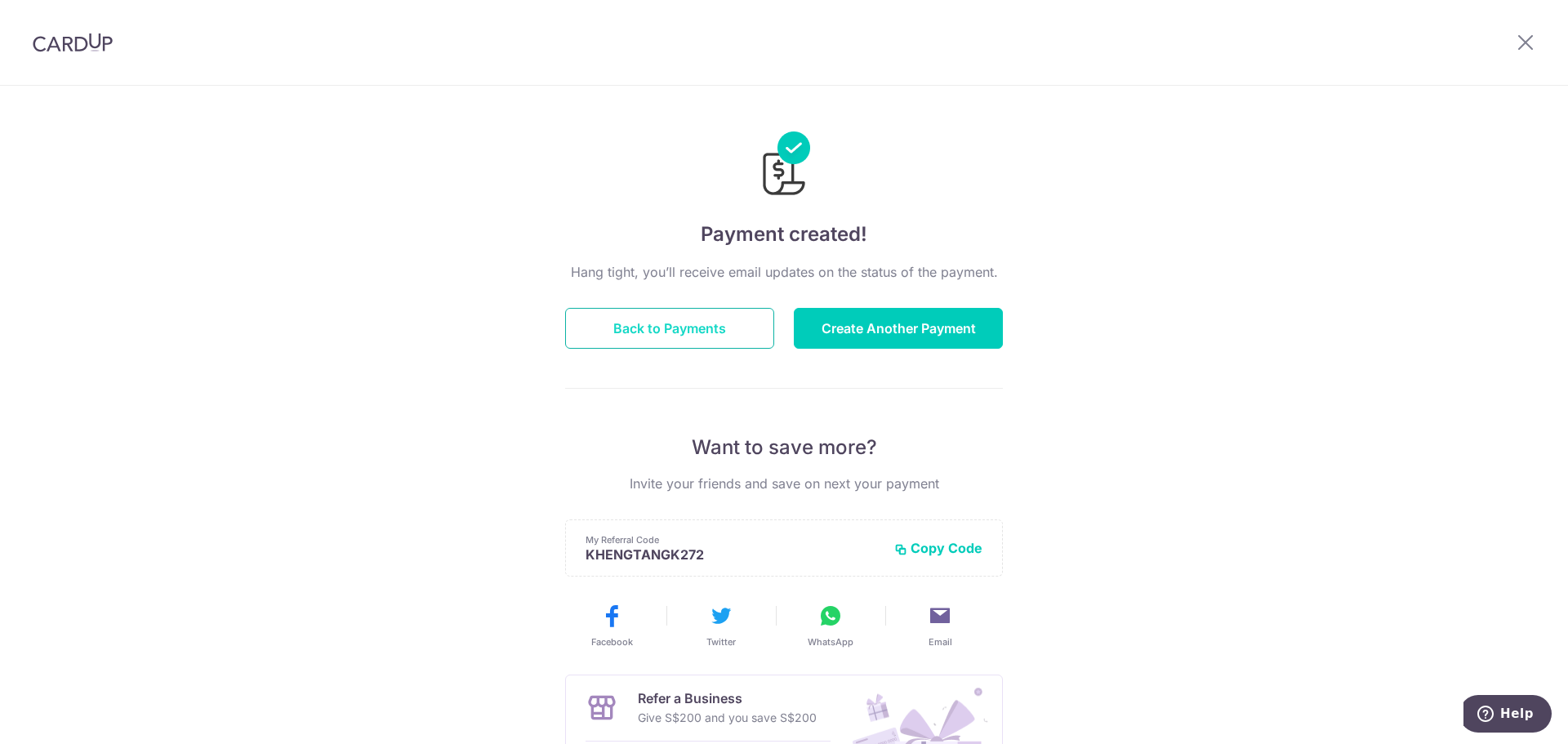
click at [699, 318] on button "Back to Payments" at bounding box center [670, 328] width 209 height 41
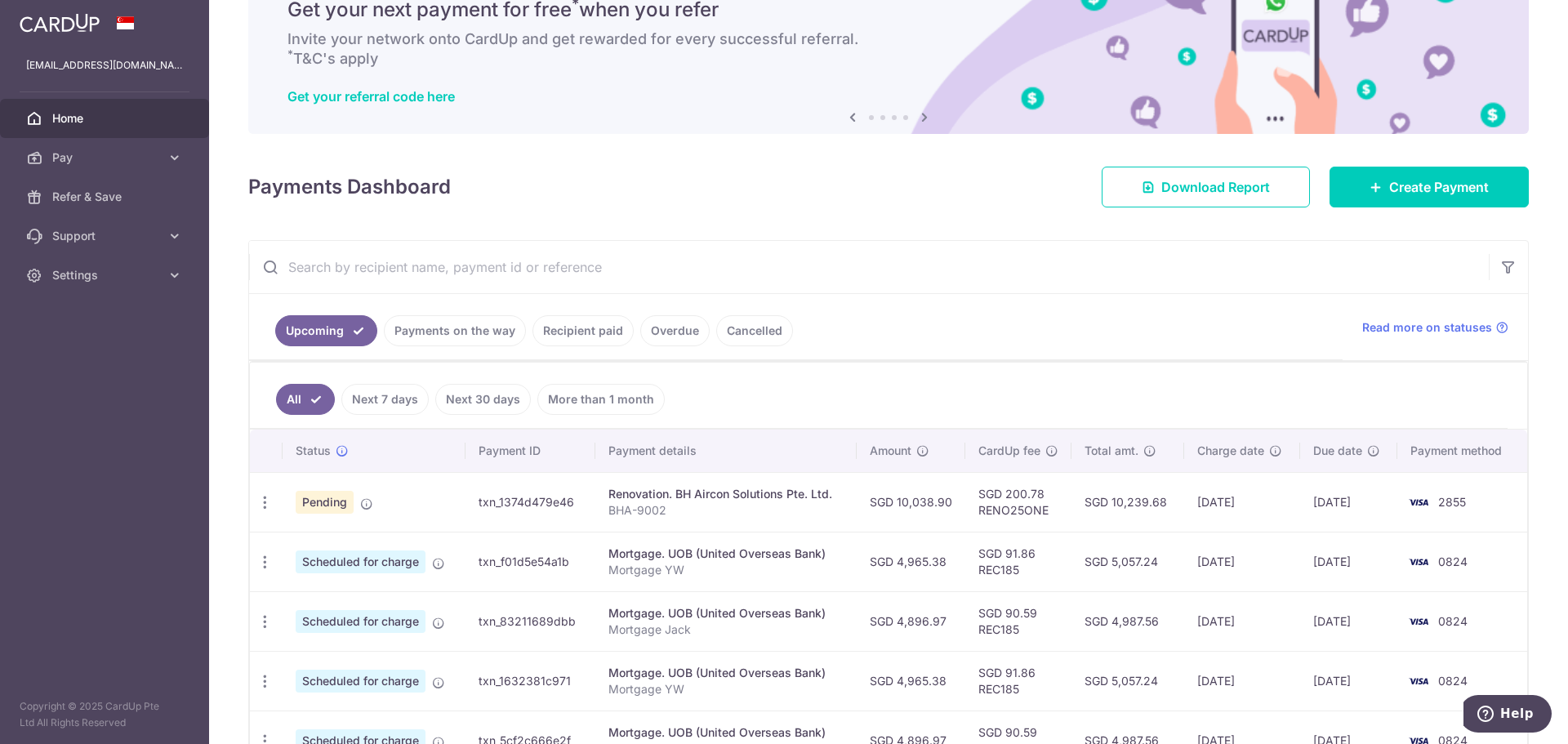
scroll to position [81, 0]
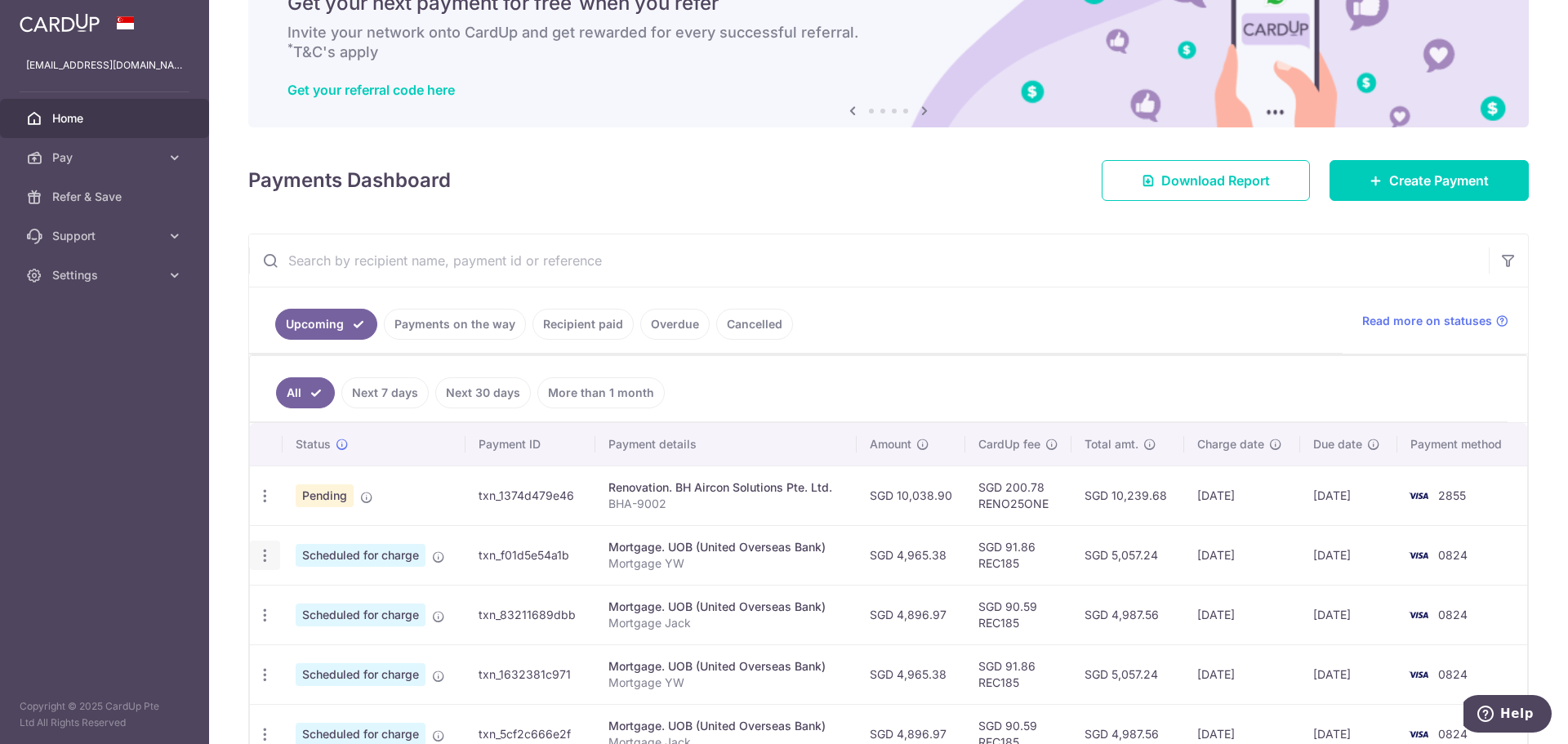
click at [261, 559] on icon "button" at bounding box center [265, 556] width 17 height 17
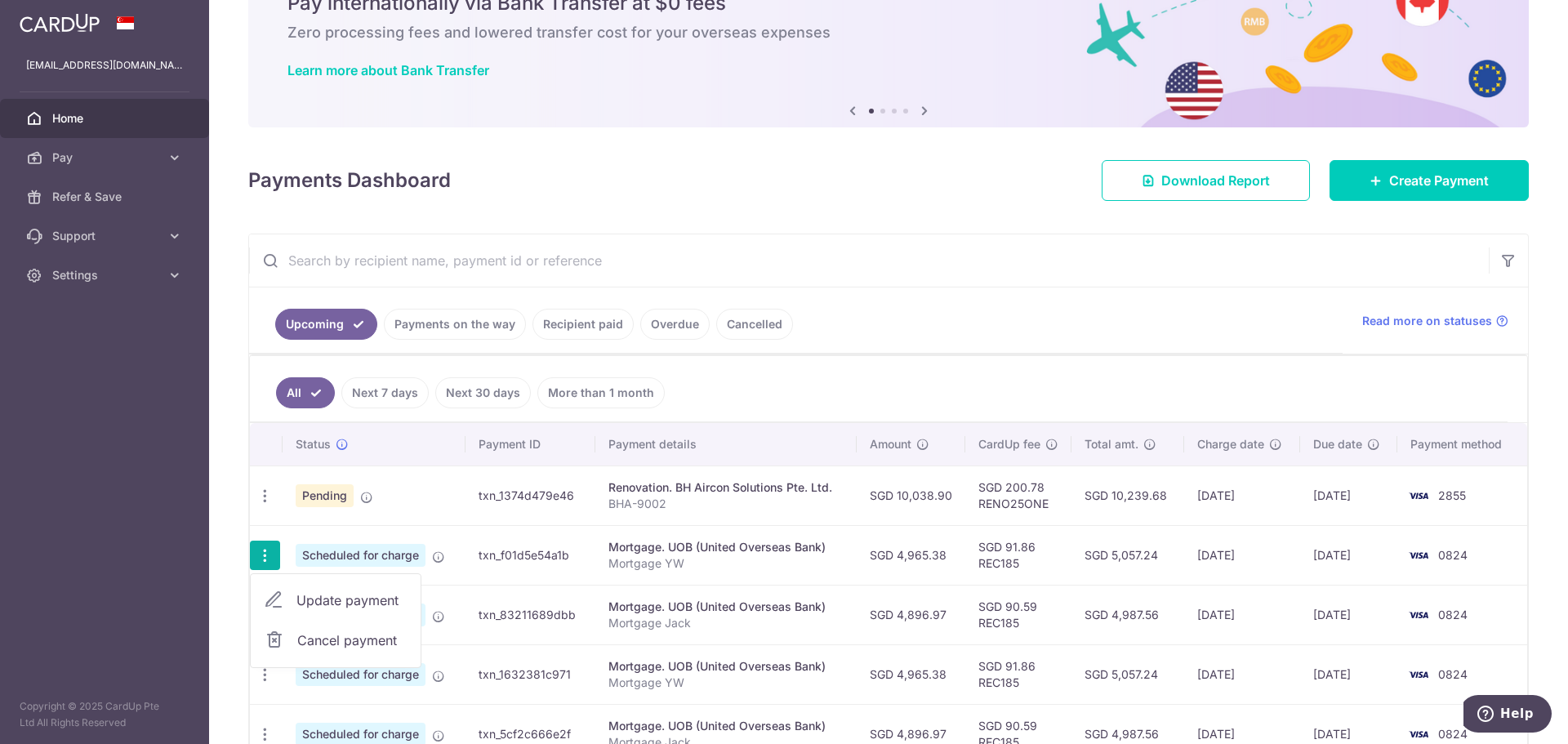
click at [334, 602] on span "Update payment" at bounding box center [352, 600] width 111 height 19
radio input "true"
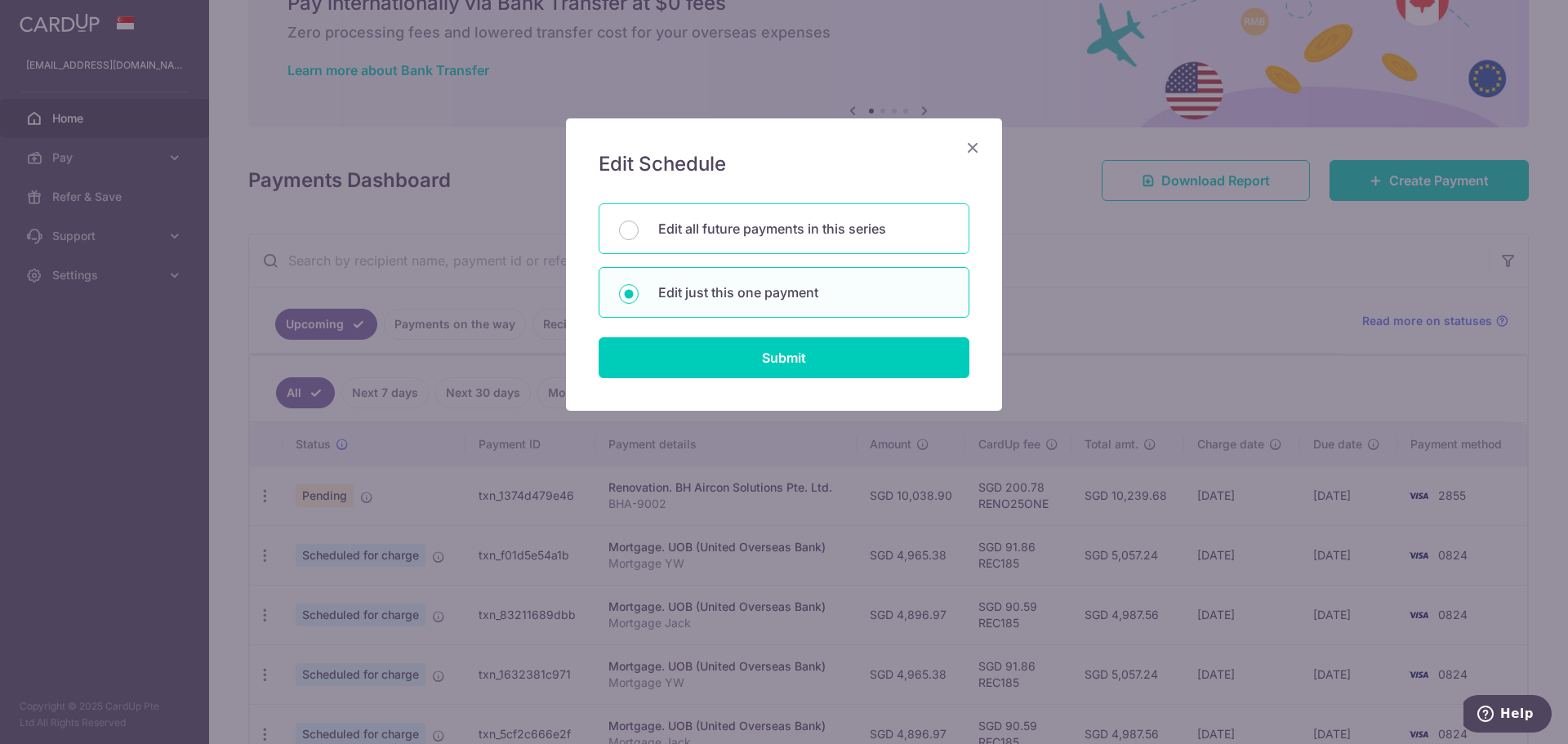
click at [824, 244] on div "Edit all future payments in this series" at bounding box center [784, 228] width 371 height 51
radio input "true"
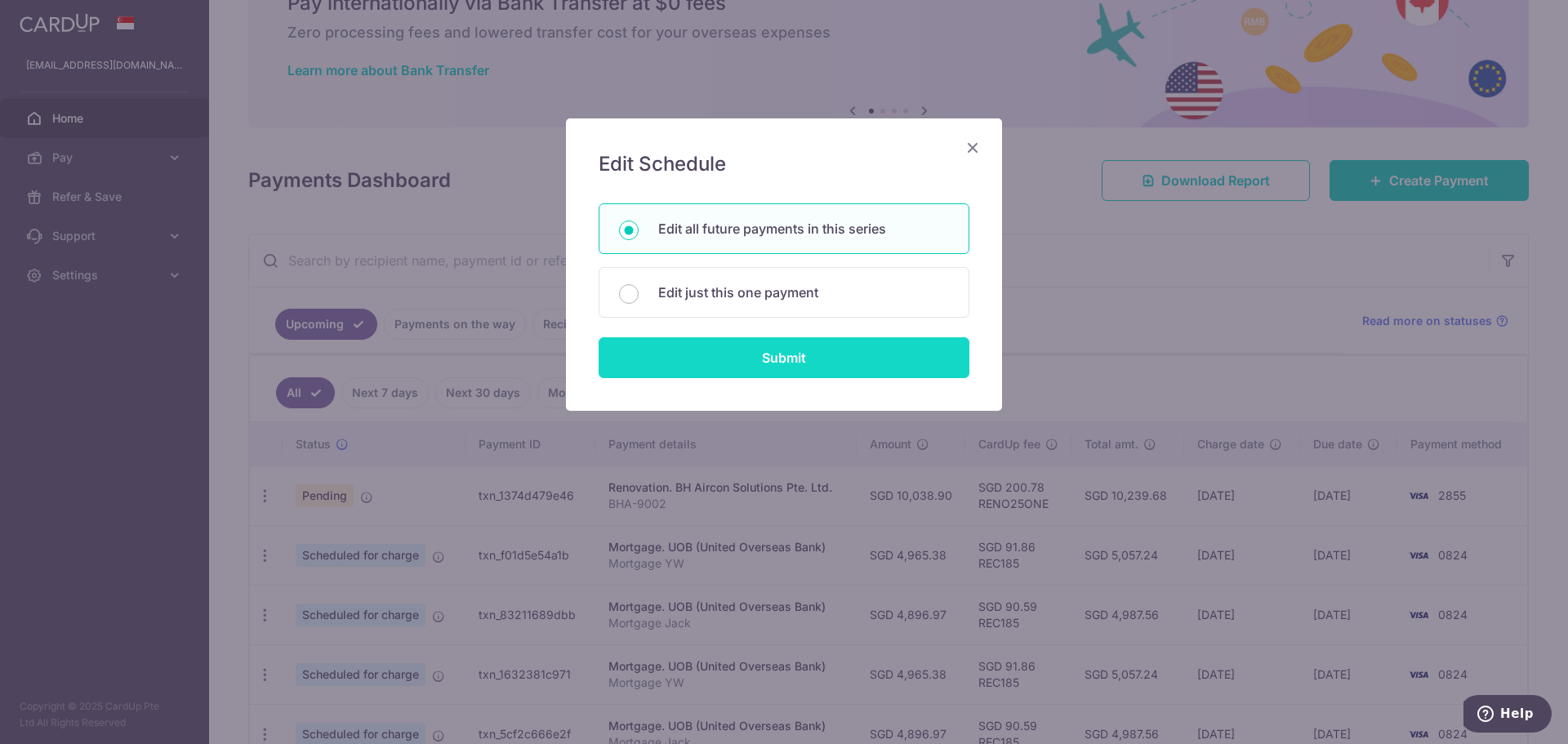
click at [804, 356] on input "Submit" at bounding box center [784, 358] width 371 height 41
radio input "true"
type input "4,965.38"
type input "Mortgage YW"
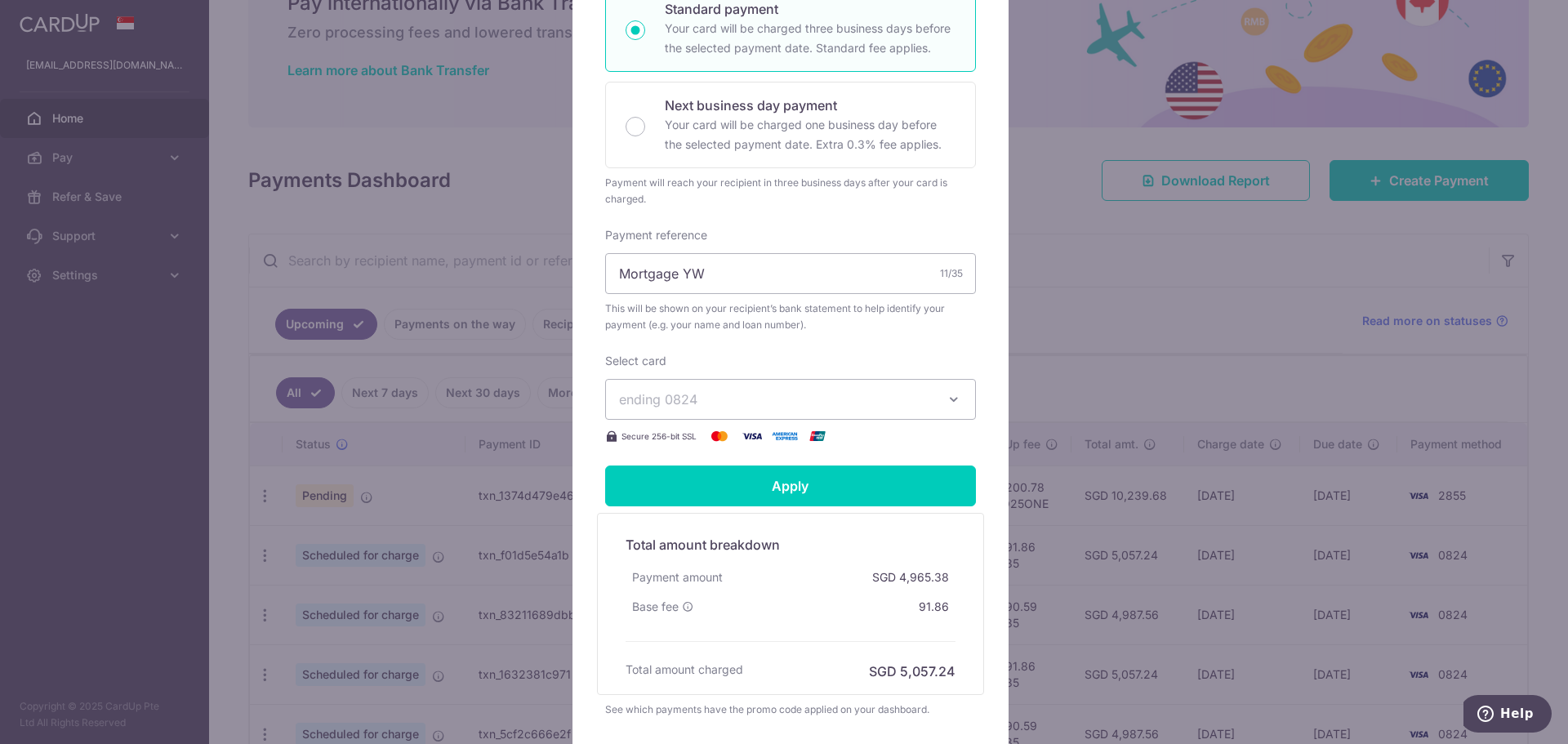
scroll to position [408, 0]
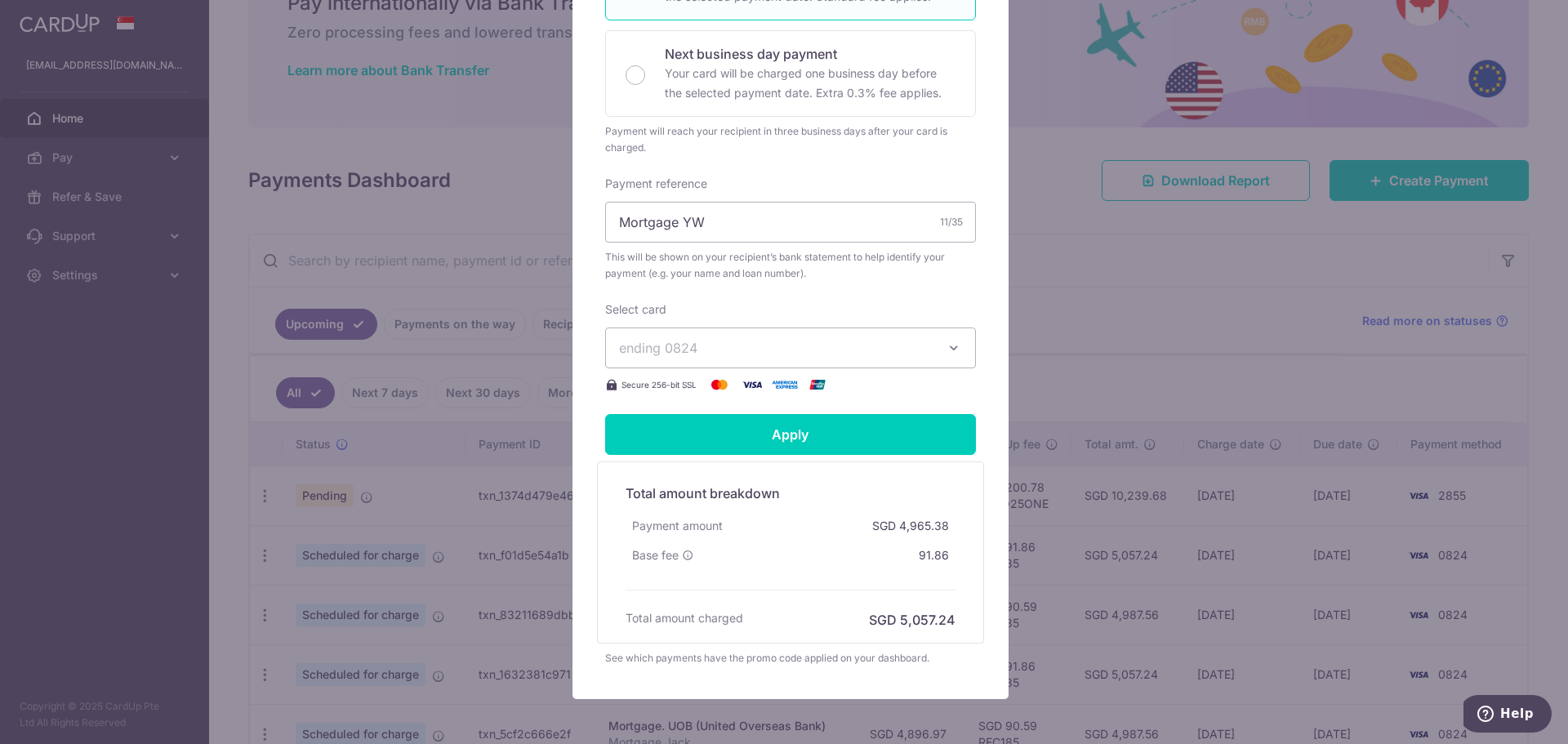
click at [909, 358] on span "ending 0824" at bounding box center [775, 348] width 313 height 19
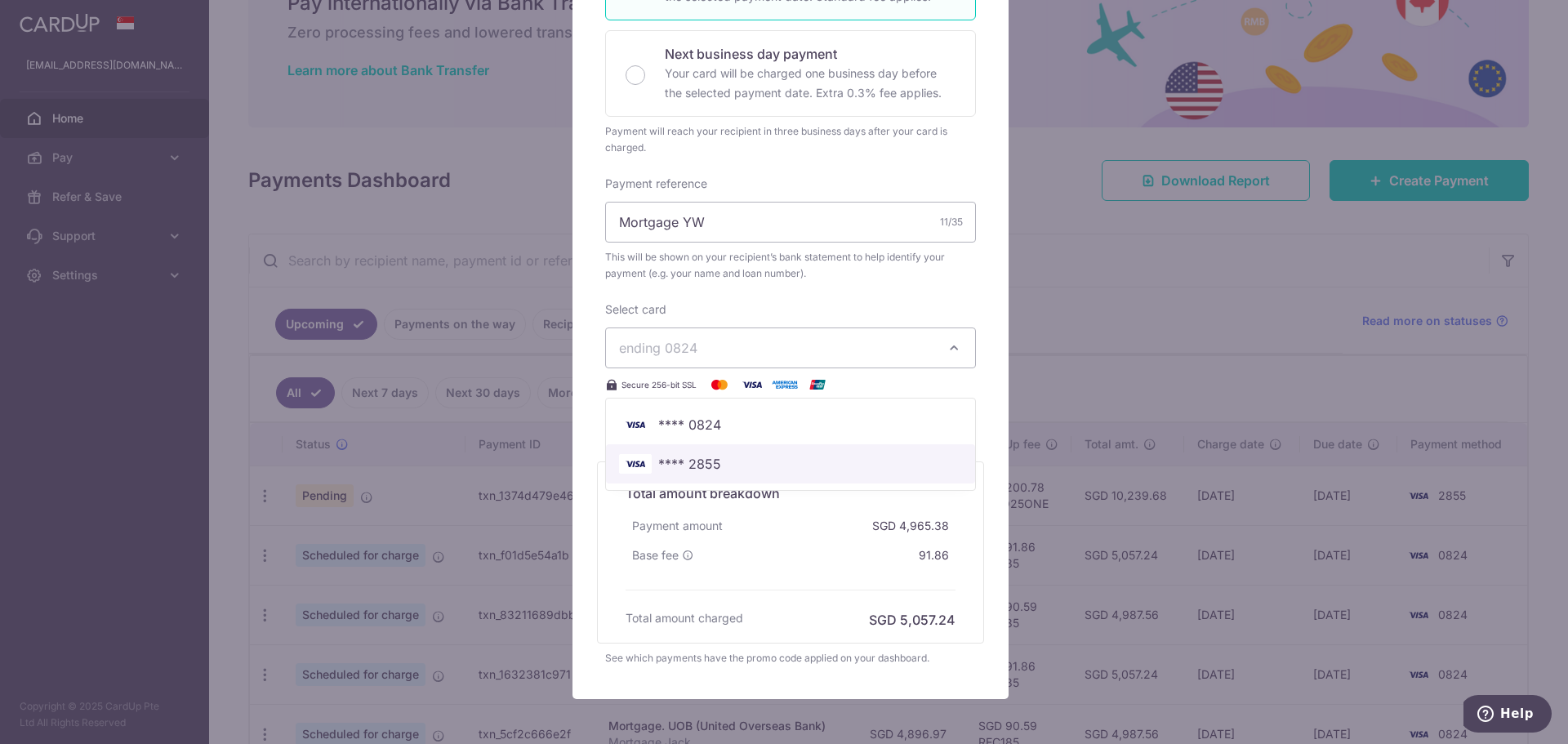
click at [770, 474] on span "**** 2855" at bounding box center [791, 464] width 343 height 19
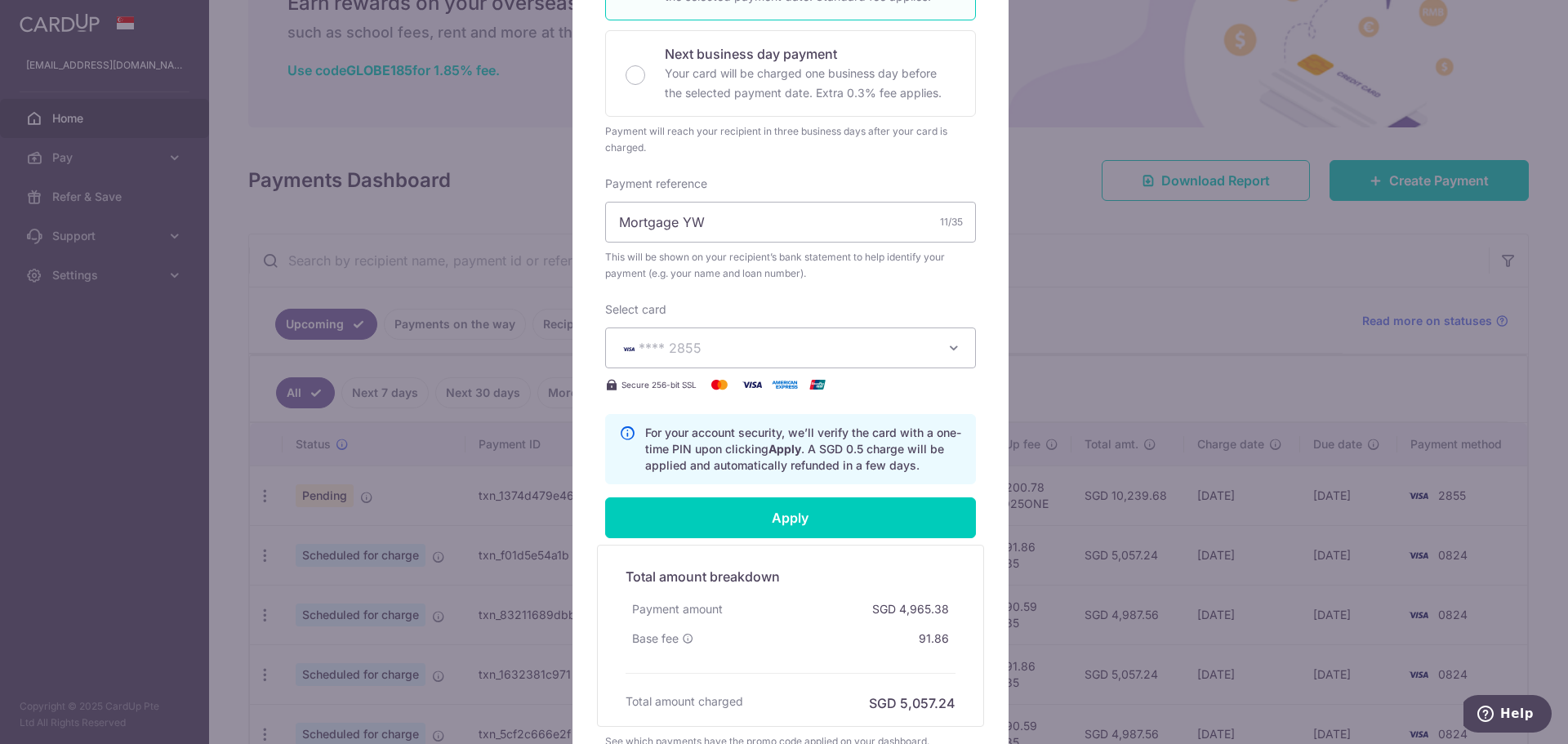
click at [1036, 340] on div "Edit payment By clicking apply, you will make changes to all 119 payments to UO…" at bounding box center [784, 372] width 1568 height 744
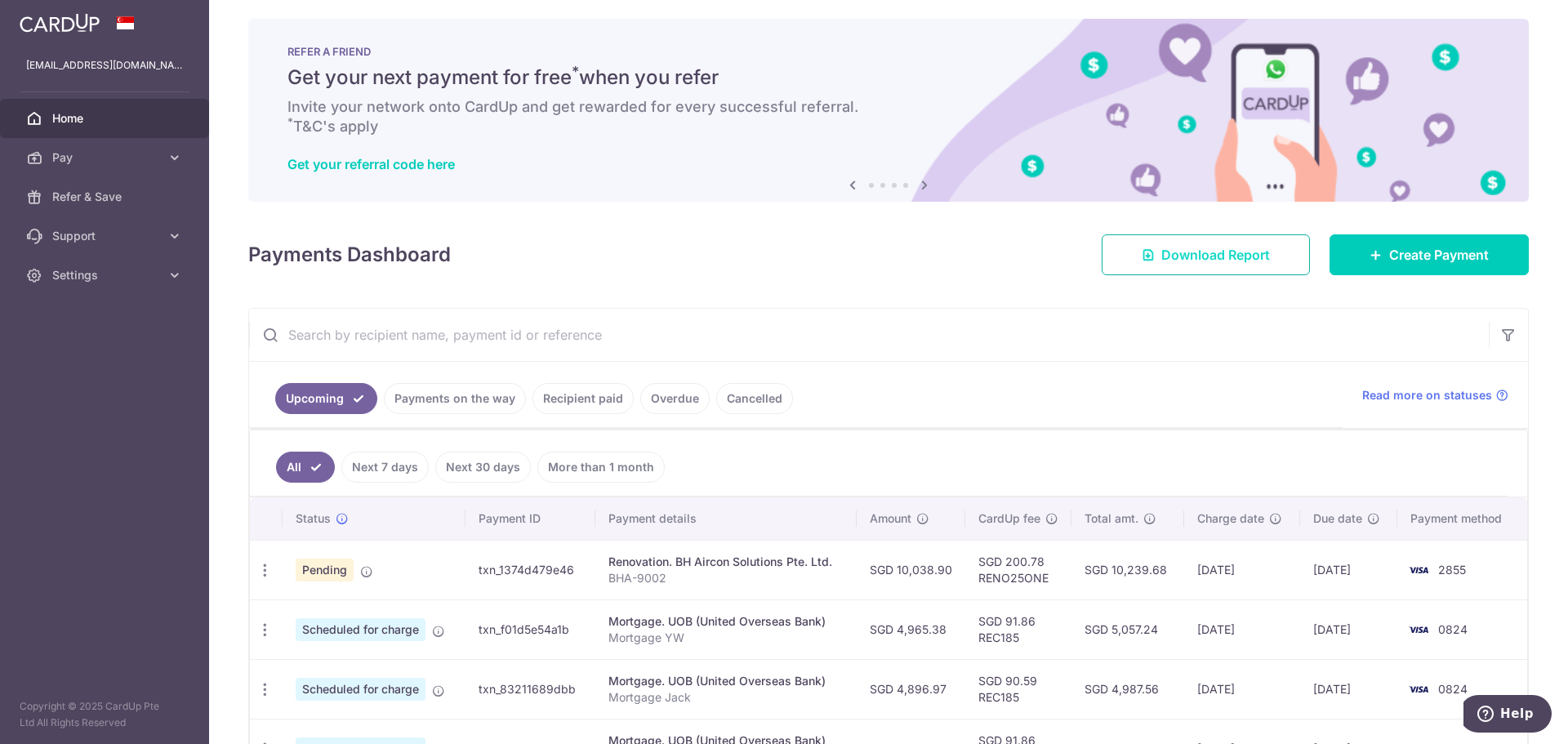
scroll to position [0, 0]
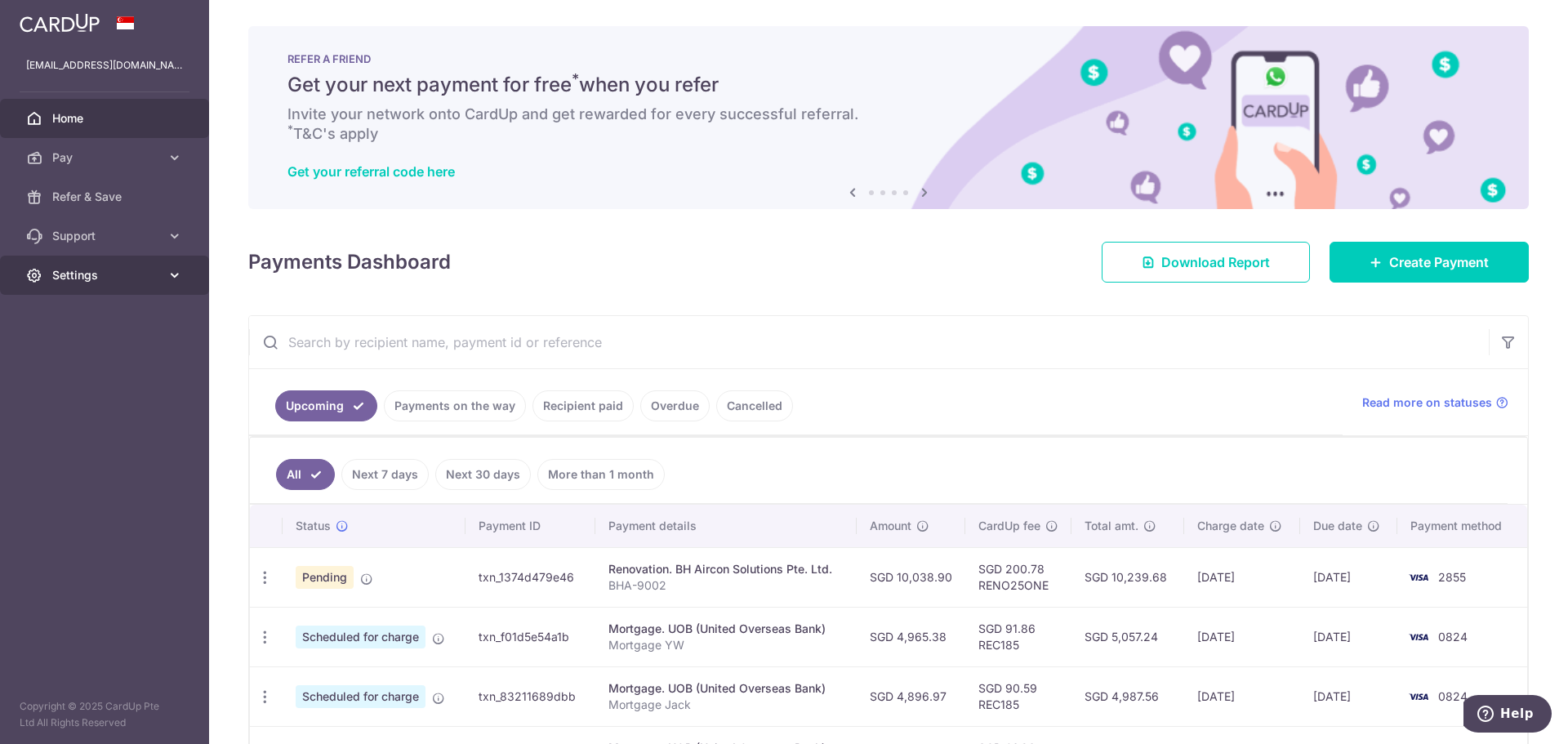
click at [93, 273] on span "Settings" at bounding box center [106, 275] width 107 height 16
click at [95, 353] on span "Logout" at bounding box center [106, 353] width 107 height 16
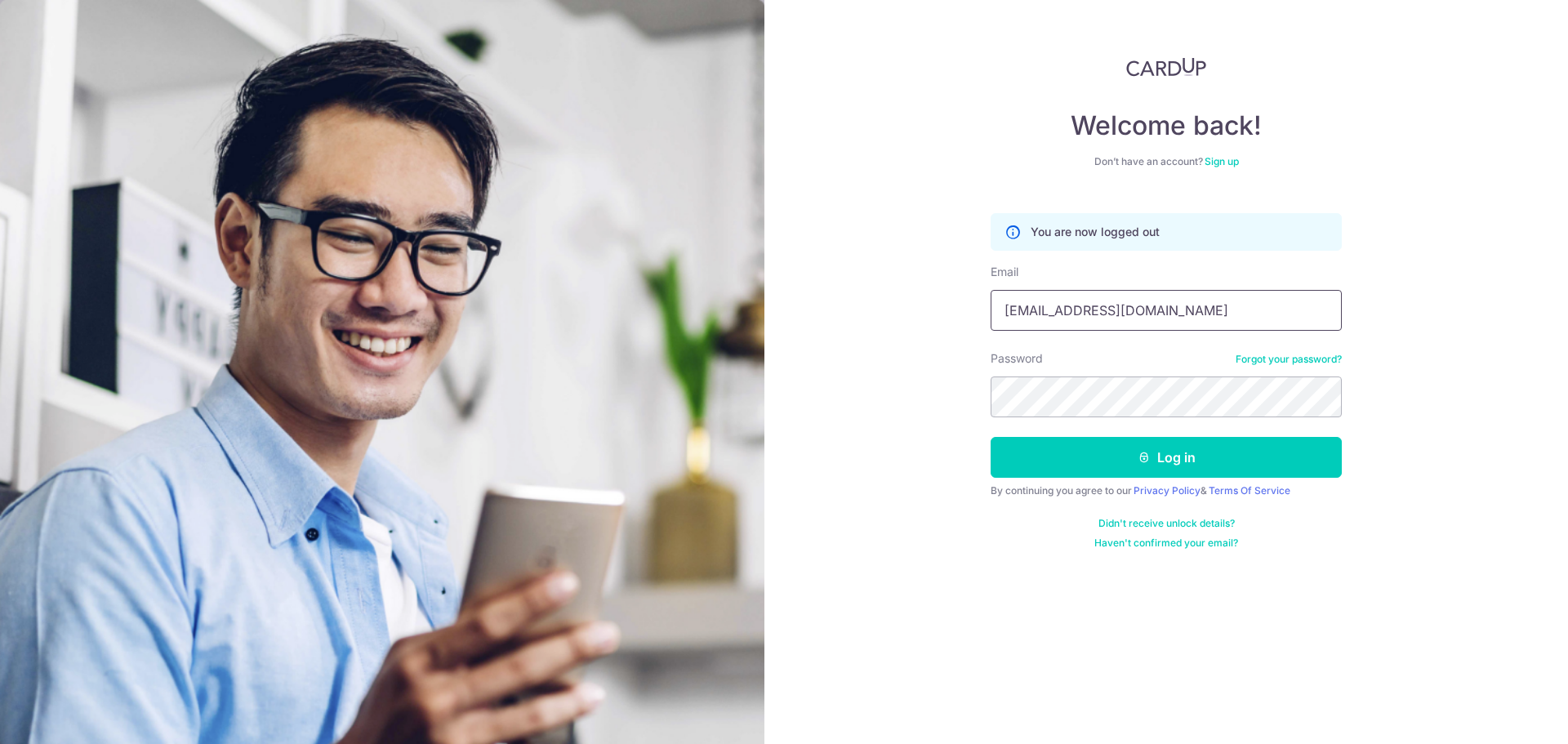
click at [1190, 300] on input "khengtangjack@hotmail.com" at bounding box center [1166, 311] width 351 height 41
type input "[EMAIL_ADDRESS][DOMAIN_NAME]"
click at [849, 454] on div "Welcome back! Don’t have an account? Sign up You are now logged out Email kohli…" at bounding box center [1166, 372] width 804 height 744
click at [1122, 466] on button "Log in" at bounding box center [1166, 457] width 351 height 41
